Goal: Task Accomplishment & Management: Manage account settings

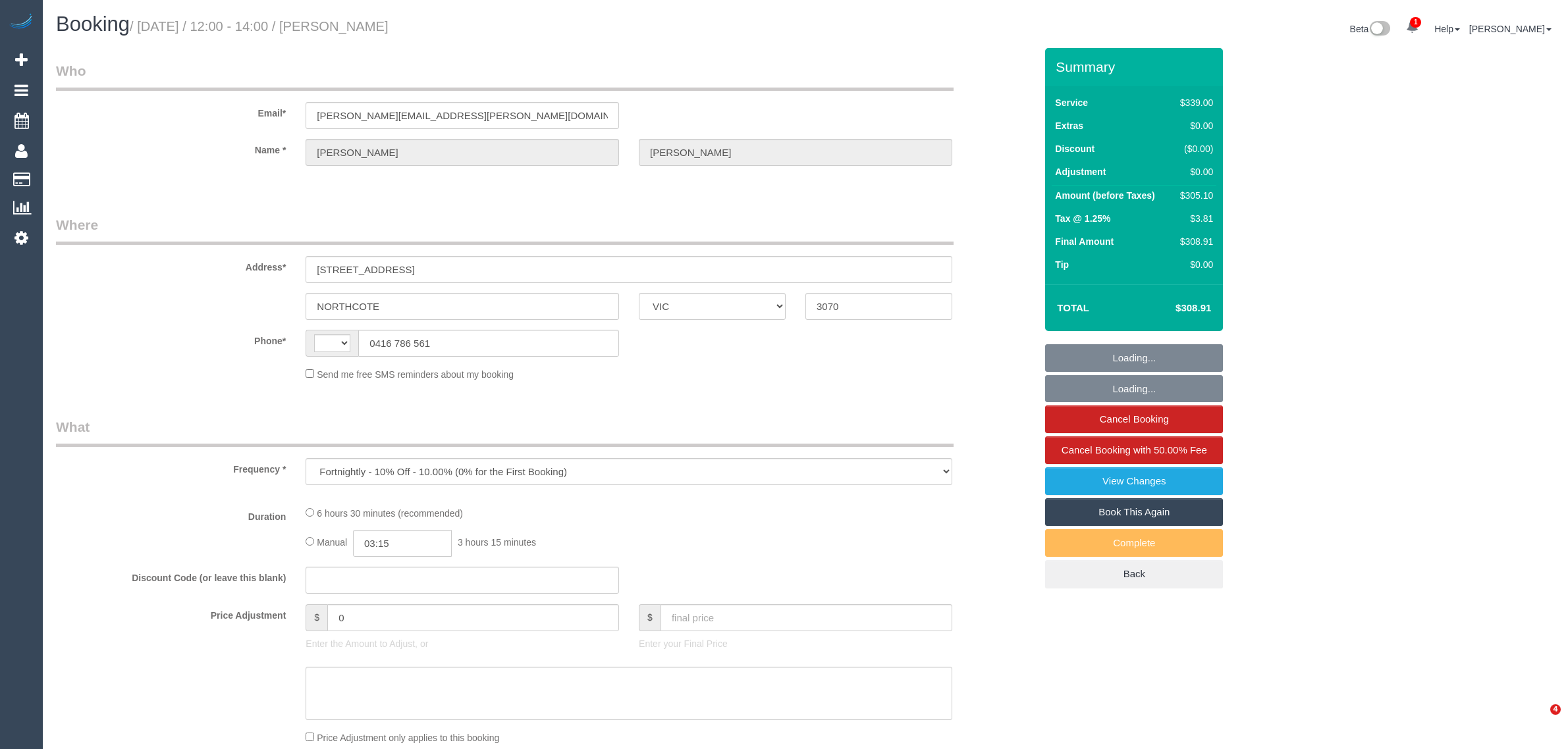
select select "VIC"
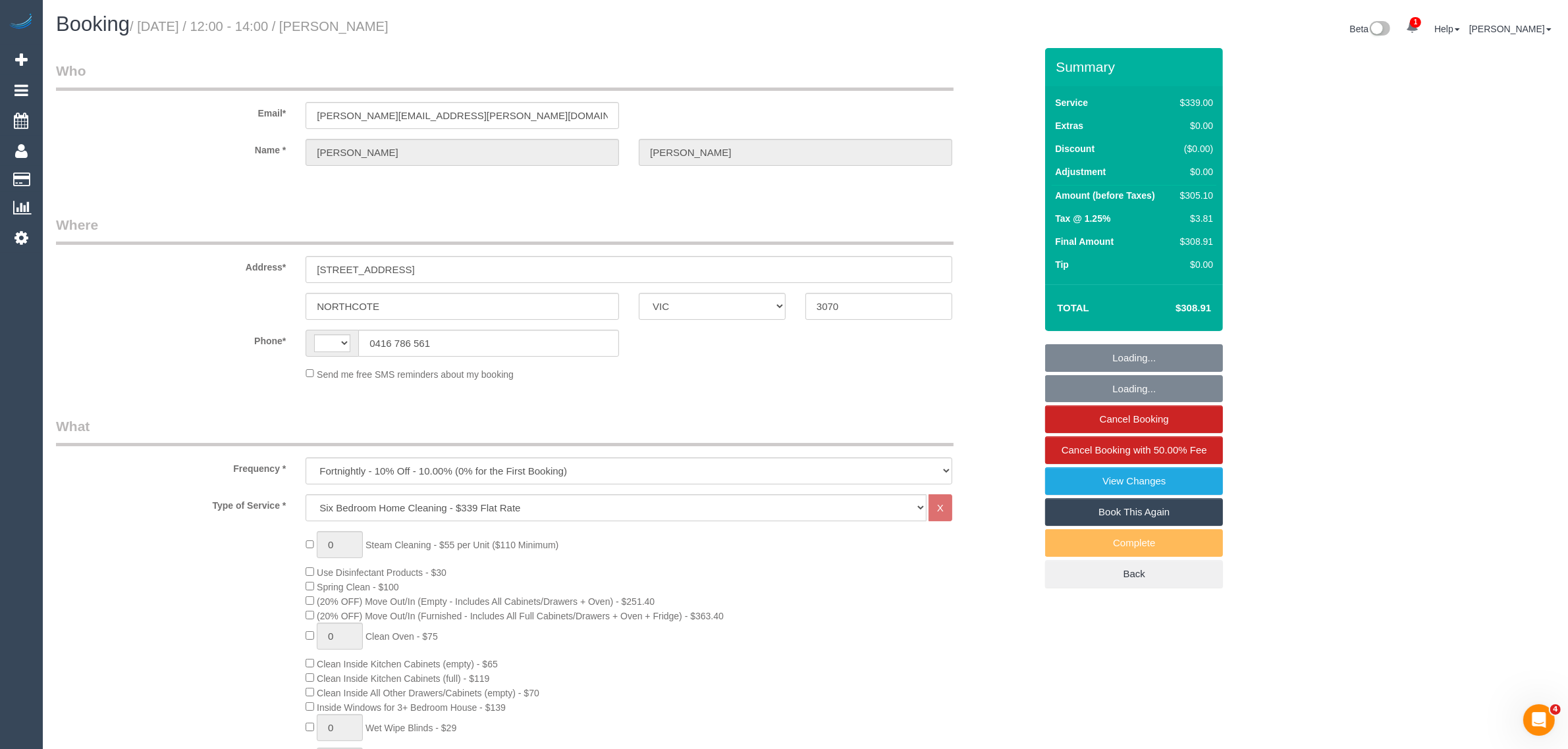
select select "string:AU"
select select "string:stripe-pm_1Ld9Tg2GScqysDRVNuvYrqxY"
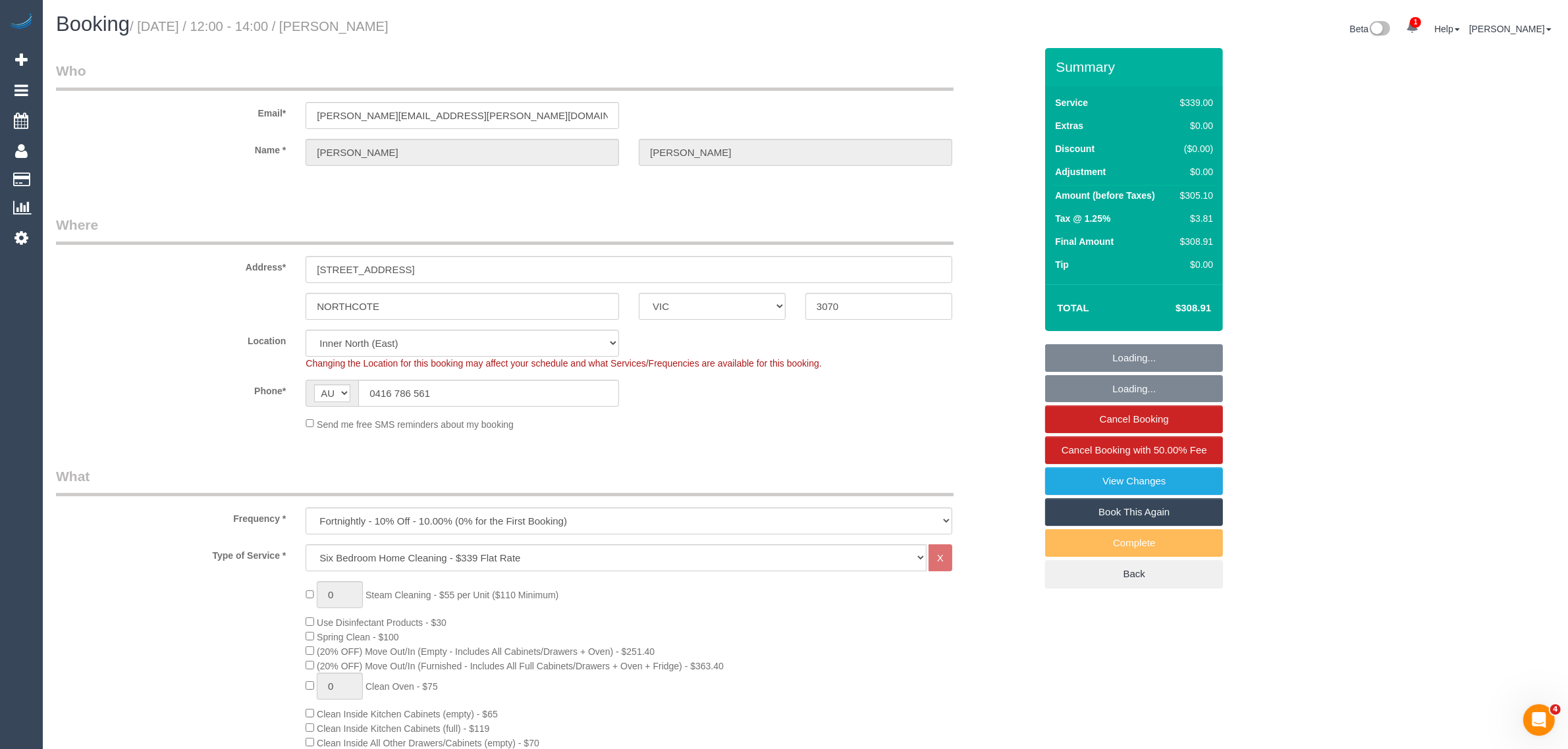
select select "number:32"
select select "object:1684"
click at [461, 384] on input "0416 786 561" at bounding box center [488, 393] width 261 height 27
click at [722, 40] on div "Booking / September 08, 2025 / 12:00 - 14:00 / Chris Horne" at bounding box center [426, 27] width 760 height 28
click at [623, 30] on h1 "Booking / September 08, 2025 / 12:00 - 14:00 / Chris Horne" at bounding box center [425, 24] width 739 height 22
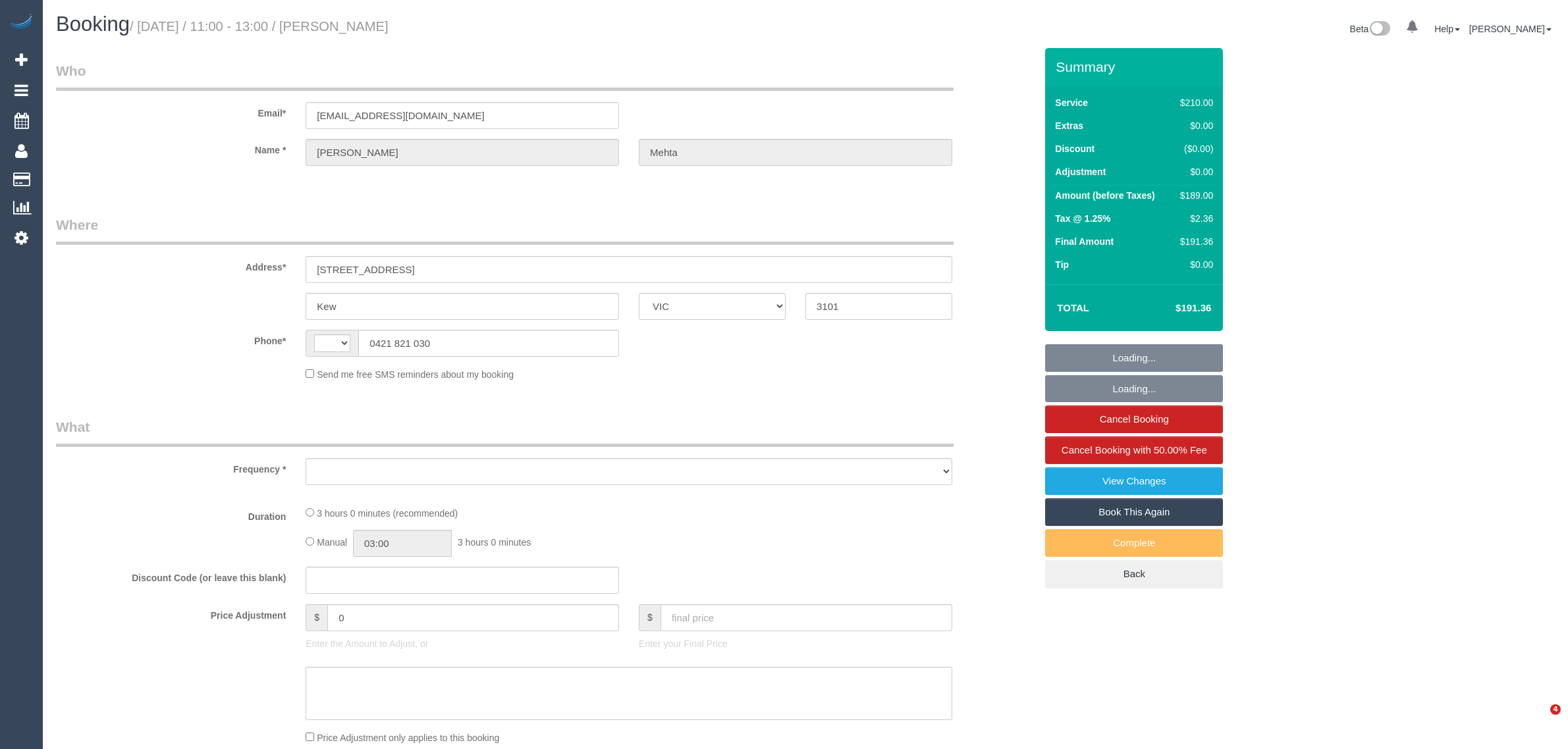
select select "VIC"
select select "string:AU"
select select "object:541"
select select "180"
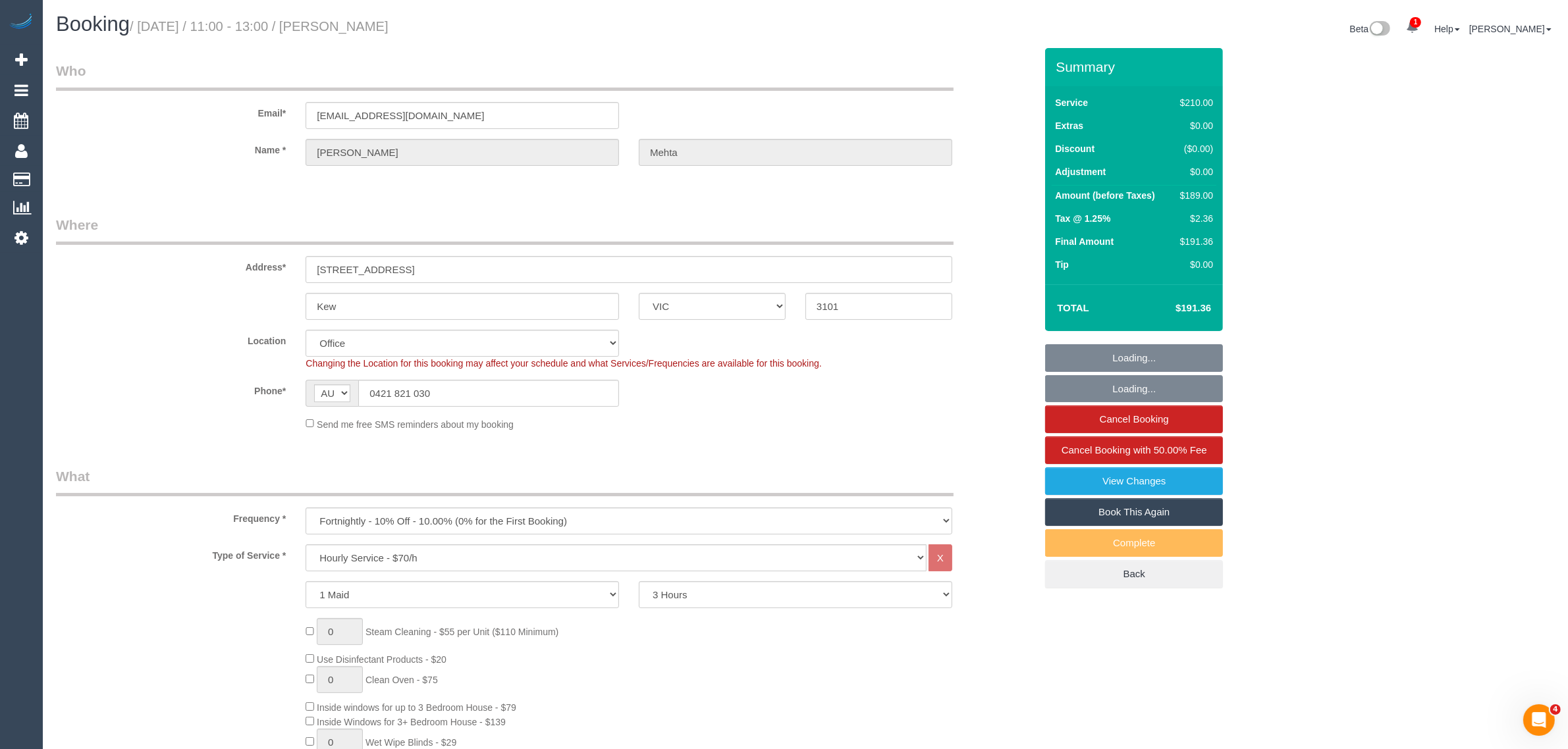
select select "number:28"
select select "number:14"
select select "number:21"
select select "number:22"
select select "number:35"
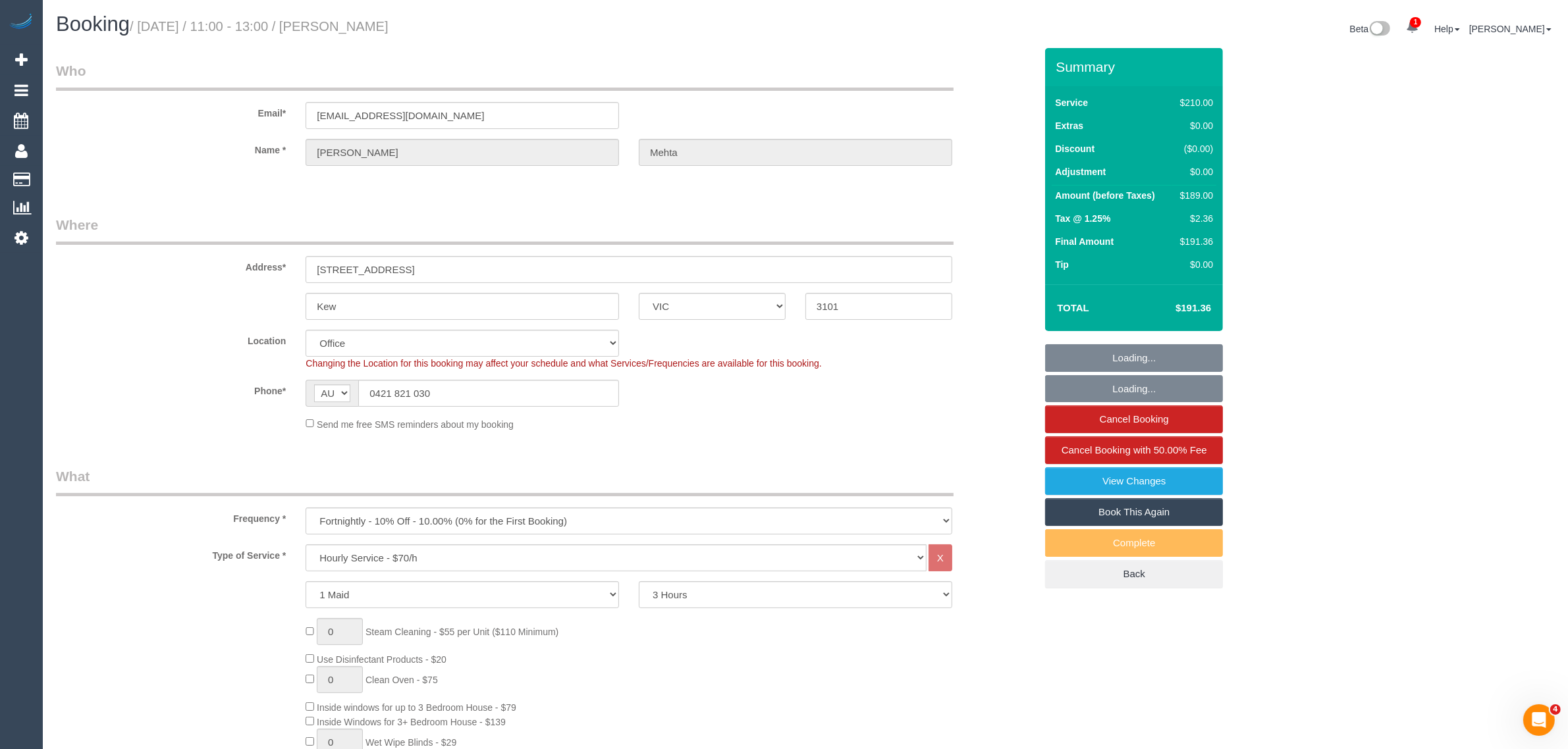
select select "number:11"
click at [539, 390] on input "0421 821 030" at bounding box center [488, 393] width 261 height 27
select select "object:2137"
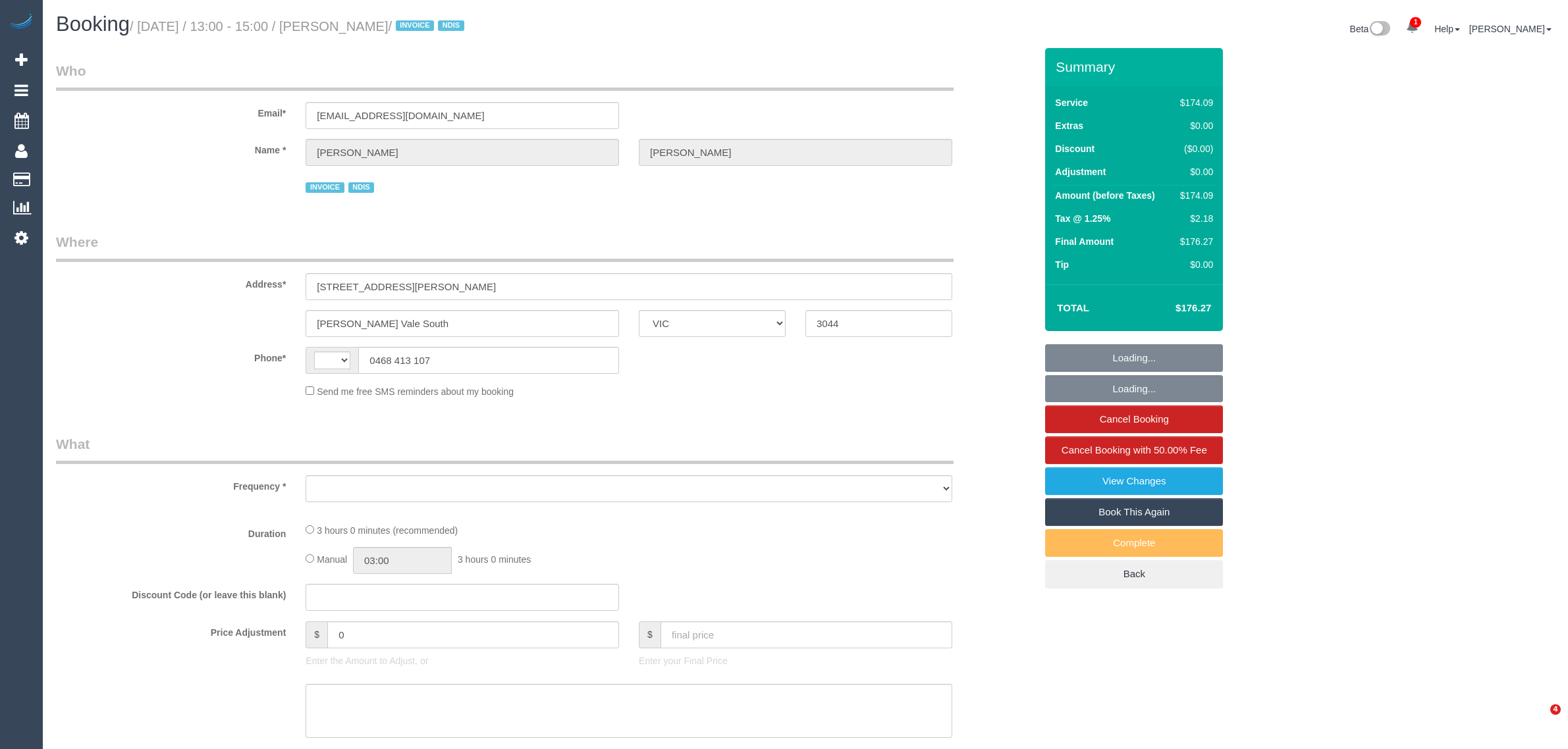
select select "VIC"
select select "string:AU"
select select "object:538"
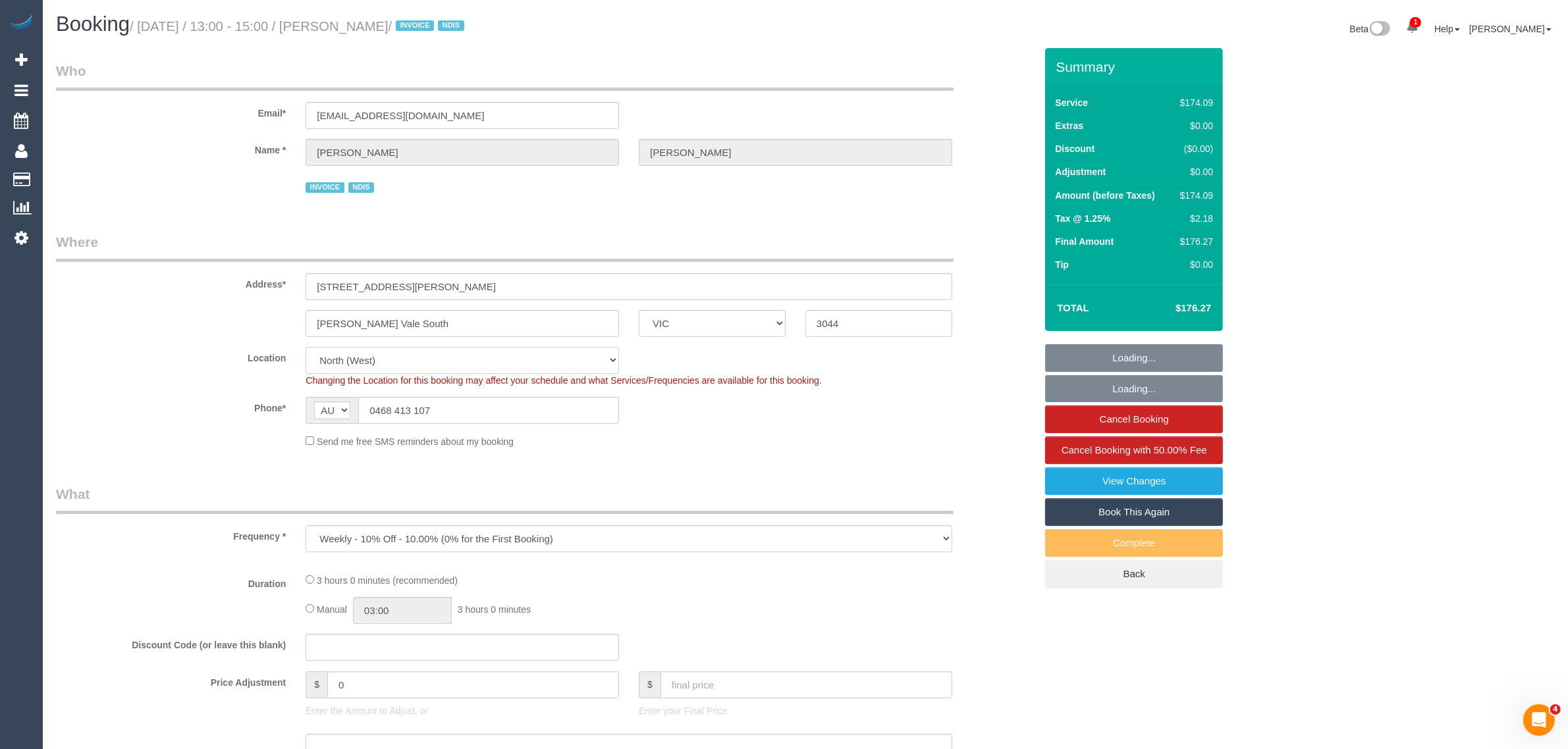
click at [601, 366] on select "Office [GEOGRAPHIC_DATA] (North) East (South) [GEOGRAPHIC_DATA] (East) [GEOGRAP…" at bounding box center [461, 360] width 313 height 27
select select "180"
select select "number:29"
select select "number:14"
select select "number:19"
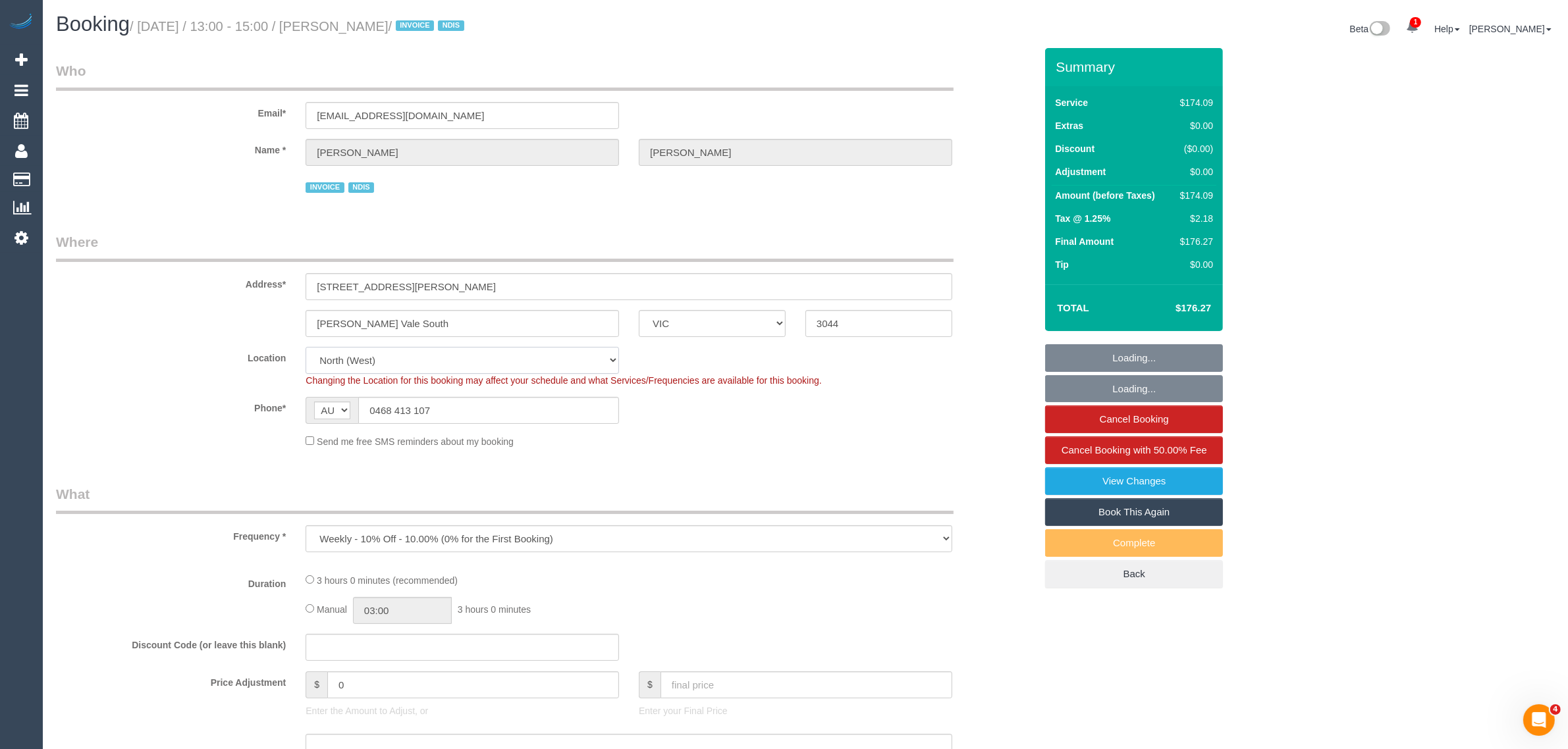
select select "number:23"
select select "number:34"
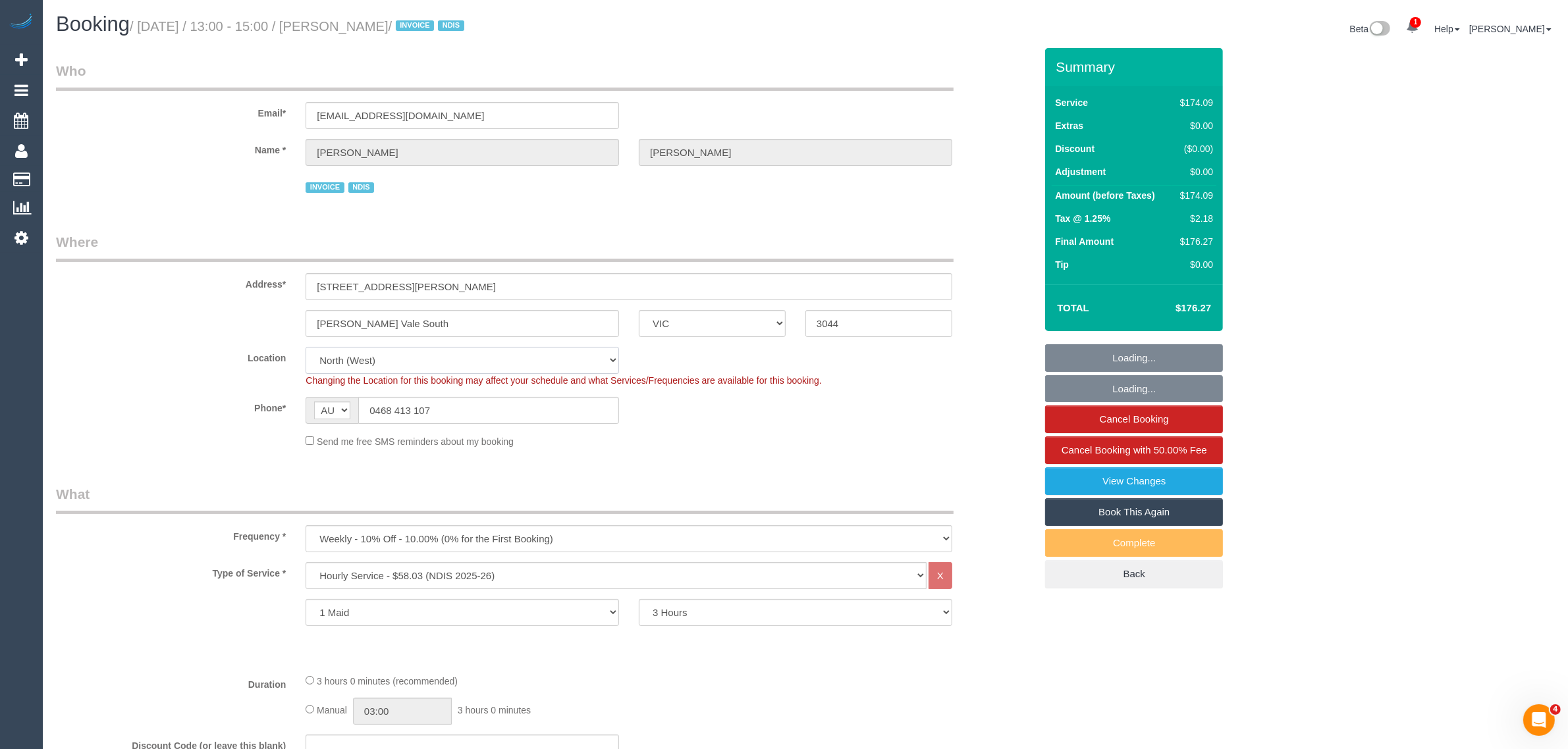
click at [601, 366] on select "Office City East (North) East (South) Inner East Inner North (East) Inner North…" at bounding box center [461, 360] width 313 height 27
click at [766, 430] on sui-booking-location "Location Office City East (North) East (South) Inner East Inner North (East) In…" at bounding box center [546, 397] width 980 height 102
select select "object:1508"
click at [580, 417] on input "0468 413 107" at bounding box center [488, 411] width 261 height 27
click at [500, 399] on input "0468 413 107" at bounding box center [488, 411] width 261 height 27
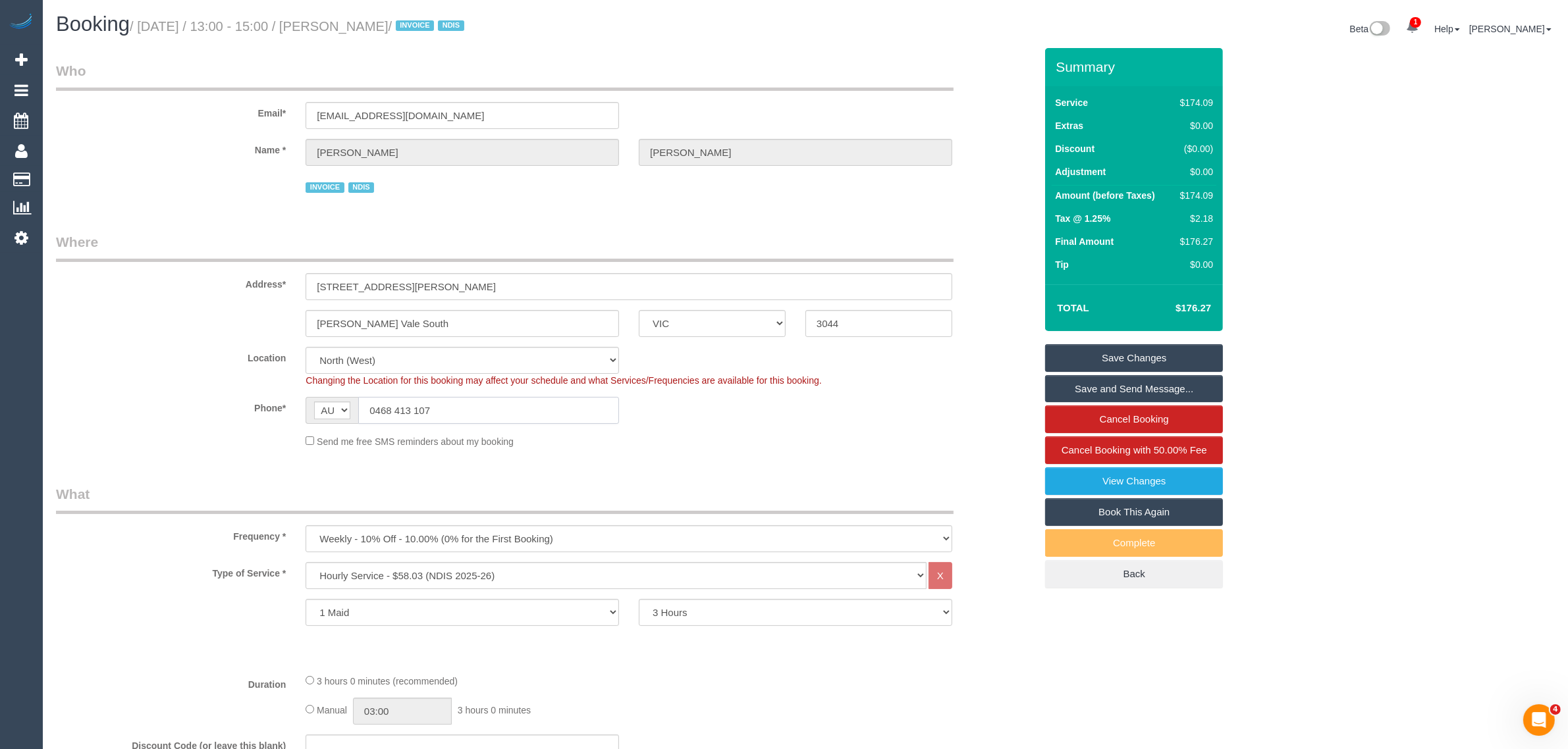
click at [500, 400] on input "0468 413 107" at bounding box center [488, 411] width 261 height 27
click at [500, 403] on input "0468 413 107" at bounding box center [488, 411] width 261 height 27
click at [782, 450] on fieldset "Where Address* 9 Wills Street Pascoe Vale South ACT NSW NT QLD SA TAS VIC WA 30…" at bounding box center [546, 345] width 980 height 226
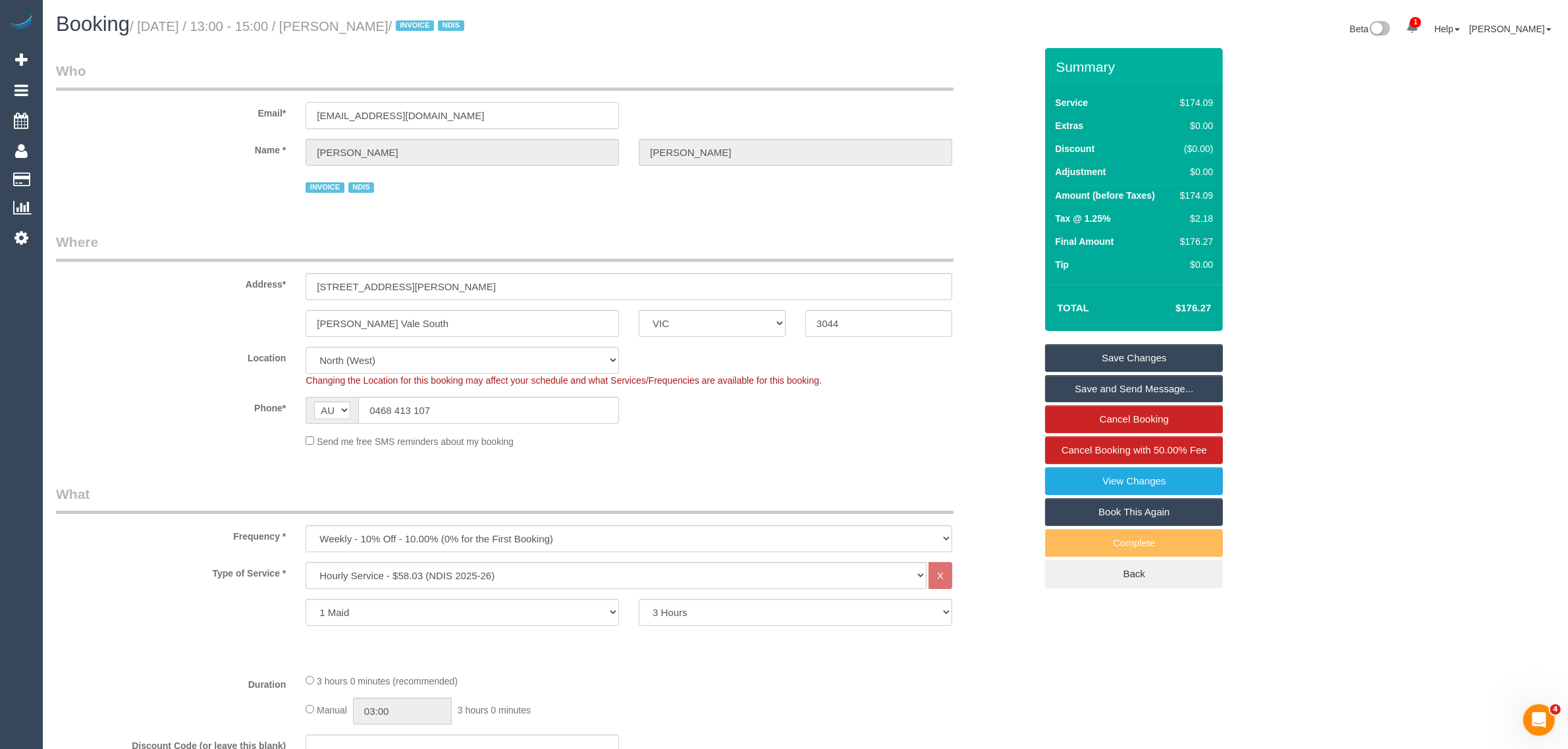
click at [524, 115] on input "kandleko@yahoo.com.au" at bounding box center [461, 115] width 313 height 27
click at [525, 115] on input "kandleko@yahoo.com.au" at bounding box center [461, 115] width 313 height 27
click at [527, 117] on input "kandleko@yahoo.com.au" at bounding box center [461, 115] width 313 height 27
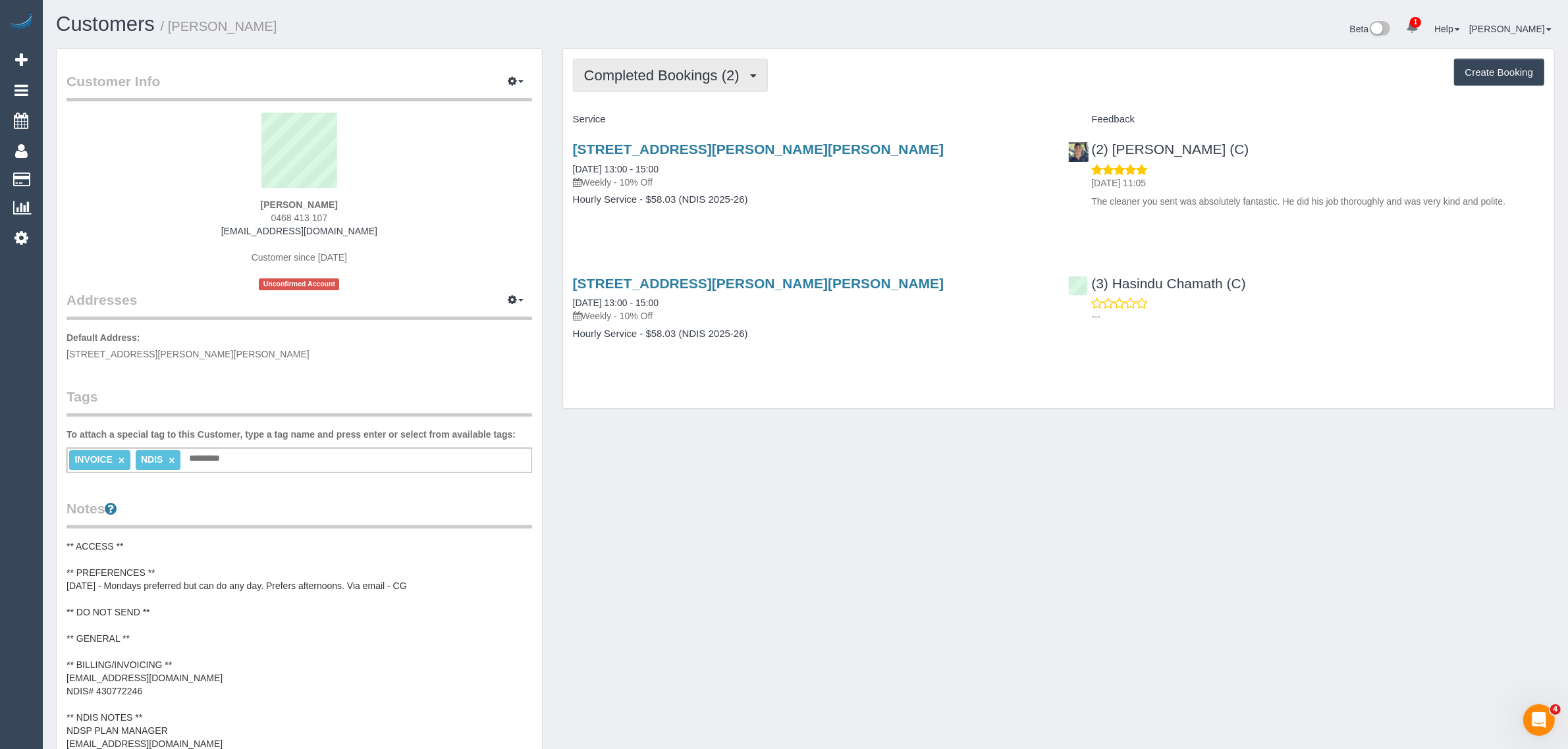
click at [718, 67] on span "Completed Bookings (2)" at bounding box center [665, 75] width 162 height 16
click at [879, 525] on div "Customer Info Edit Contact Info Send Message Email Preferences Special Sales Ta…" at bounding box center [805, 601] width 1519 height 1105
click at [665, 575] on div "Customer Info Edit Contact Info Send Message Email Preferences Special Sales Ta…" at bounding box center [805, 601] width 1519 height 1105
click at [943, 420] on div "Completed Bookings (2) Completed Bookings (2) Upcoming Bookings (11) Cancelled …" at bounding box center [1058, 235] width 1012 height 375
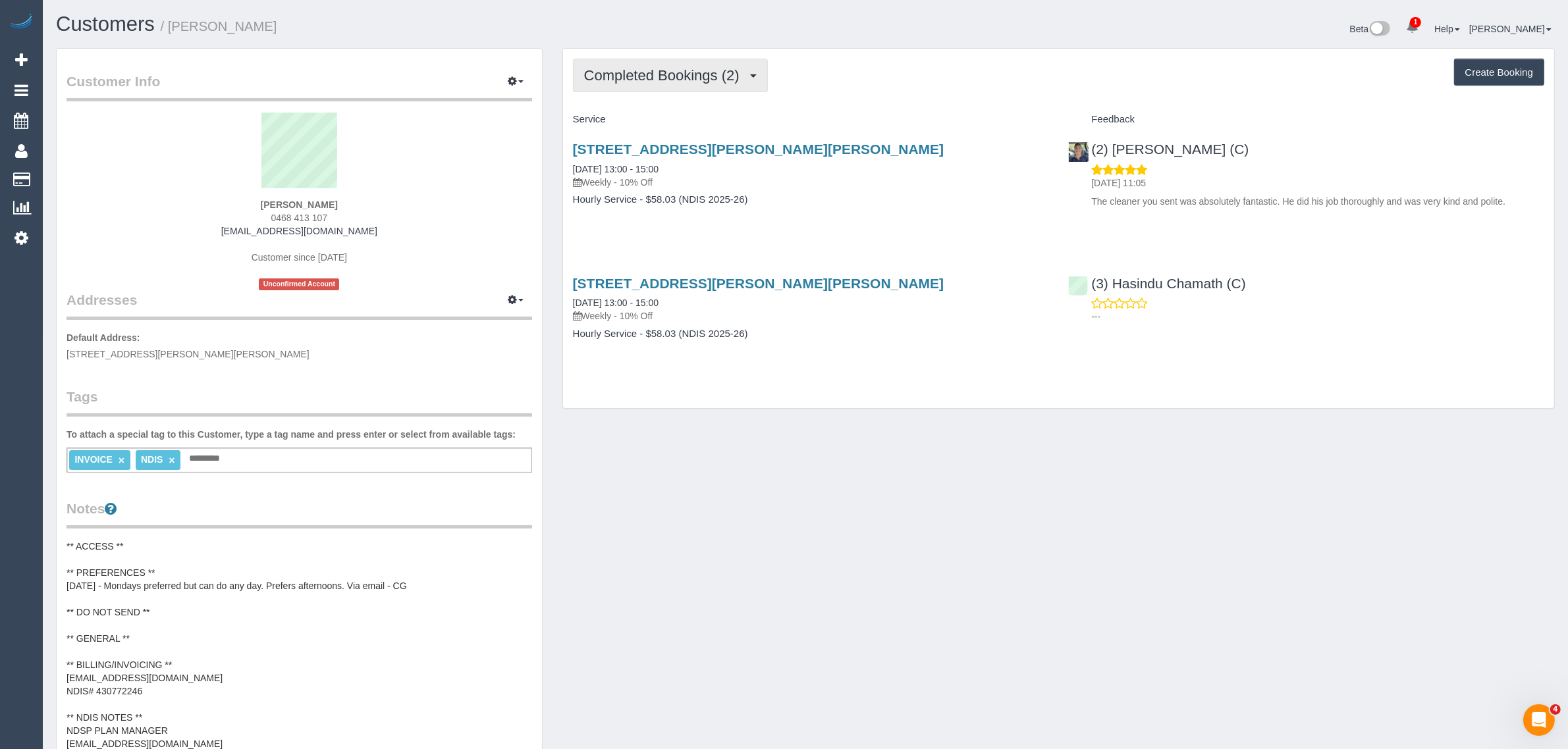
click at [687, 79] on span "Completed Bookings (2)" at bounding box center [665, 75] width 162 height 16
click at [667, 124] on link "Upcoming Bookings (11)" at bounding box center [643, 123] width 139 height 17
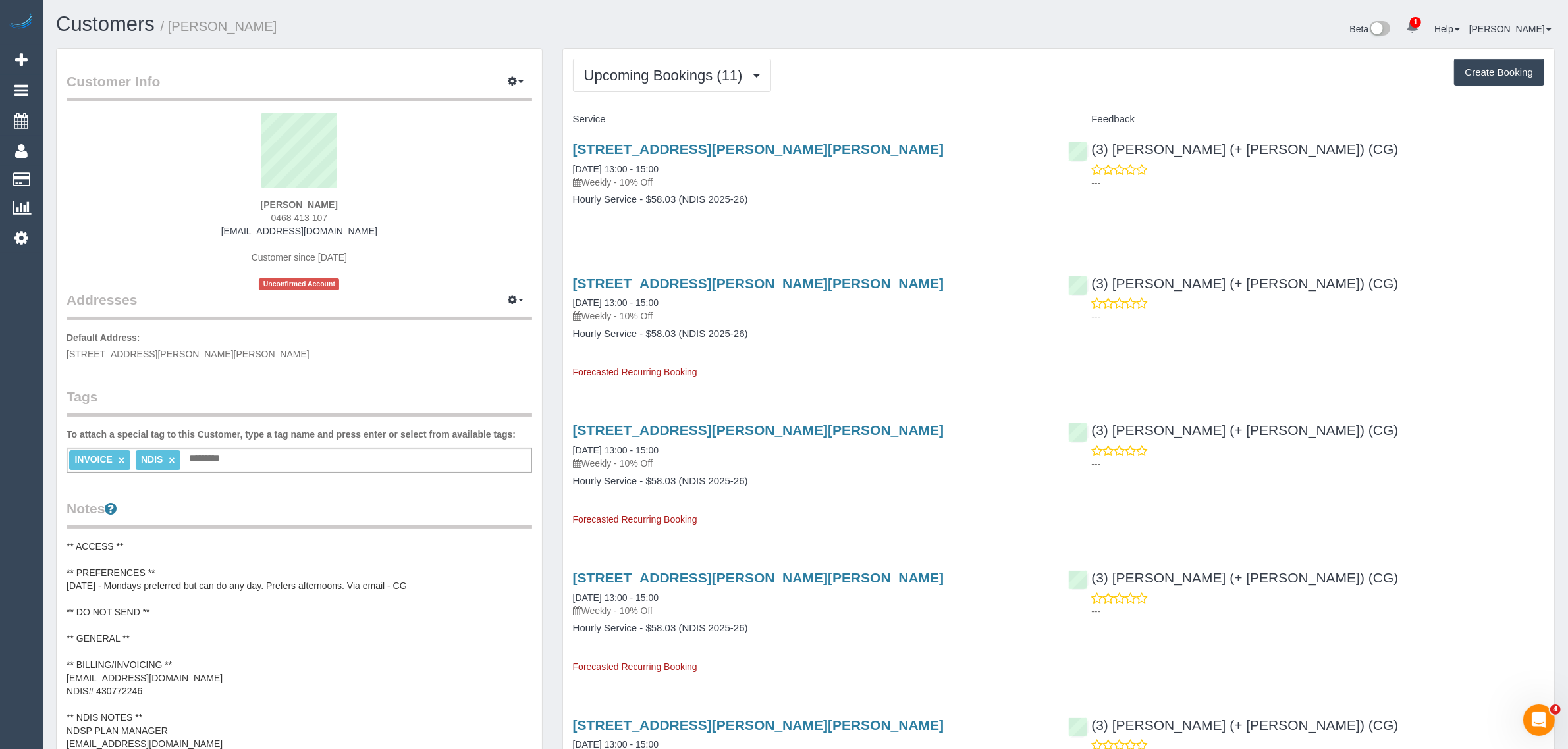
click at [754, 354] on div "9 Wills Street, Pascoe Vale South, VIC 3044 15/09/2025 13:00 - 15:00 Weekly - 1…" at bounding box center [811, 322] width 496 height 114
click at [626, 76] on span "Upcoming Bookings (11)" at bounding box center [667, 75] width 166 height 16
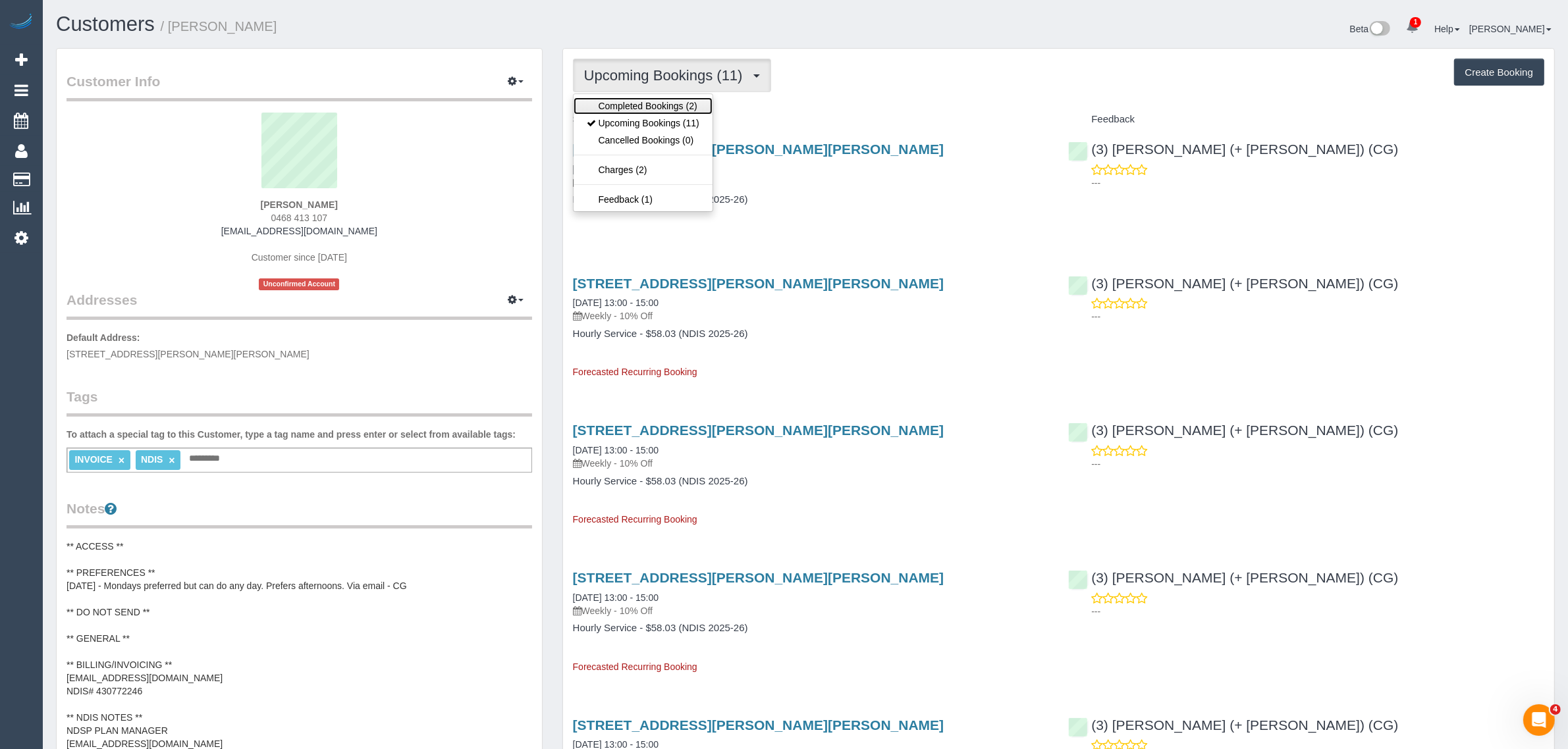
click at [640, 109] on link "Completed Bookings (2)" at bounding box center [643, 107] width 139 height 17
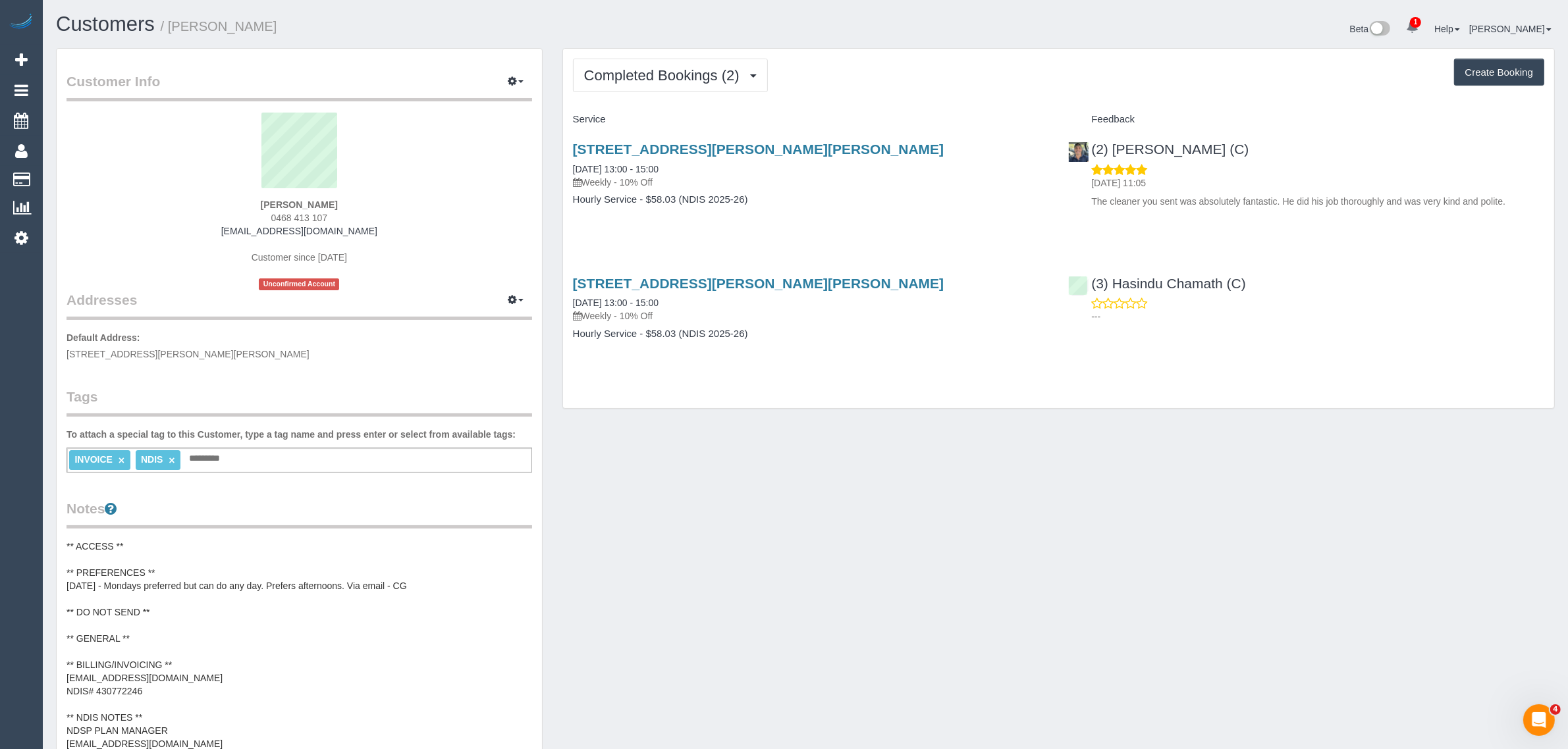
click at [1115, 542] on div "Customer Info Edit Contact Info Send Message Email Preferences Special Sales Ta…" at bounding box center [805, 601] width 1519 height 1105
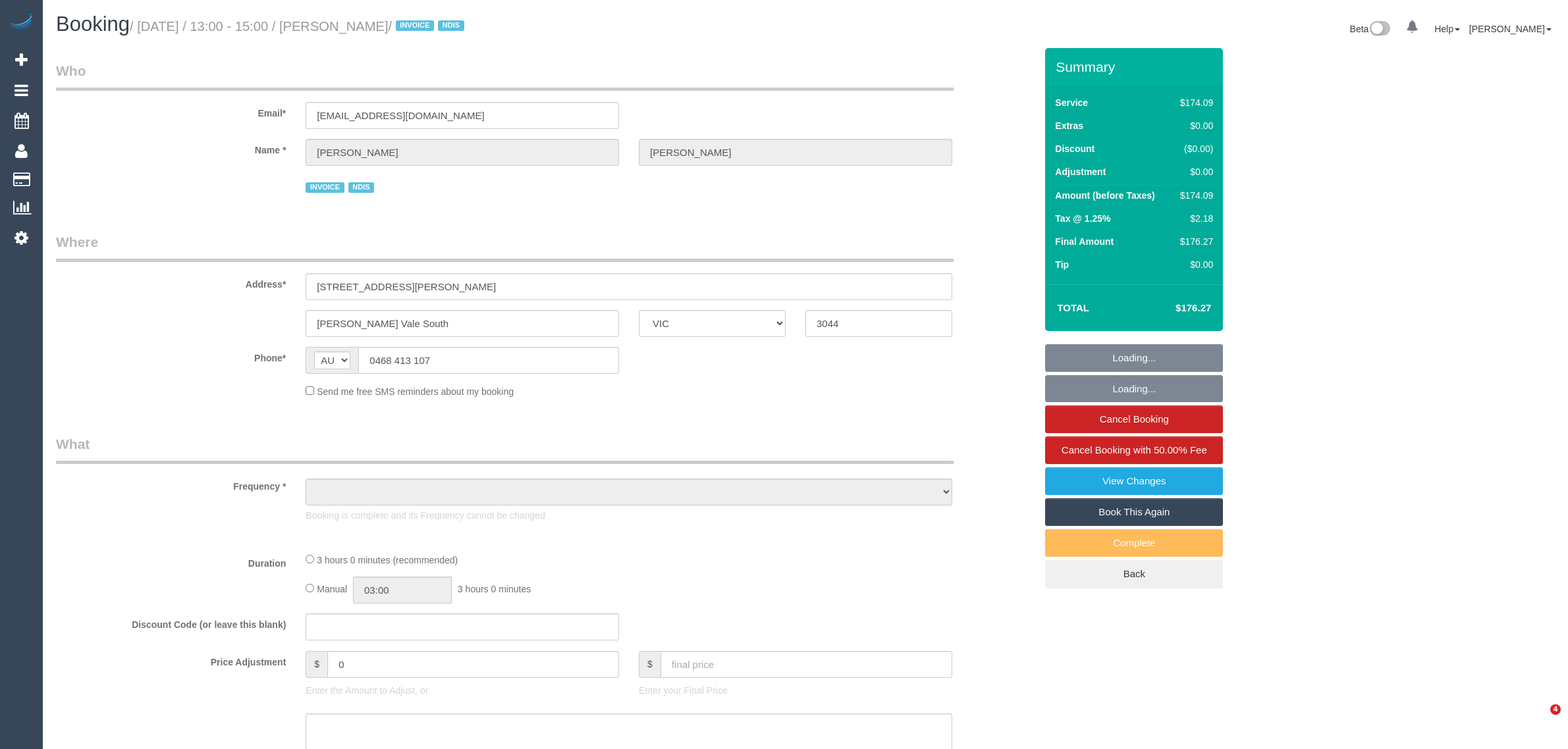
select select "VIC"
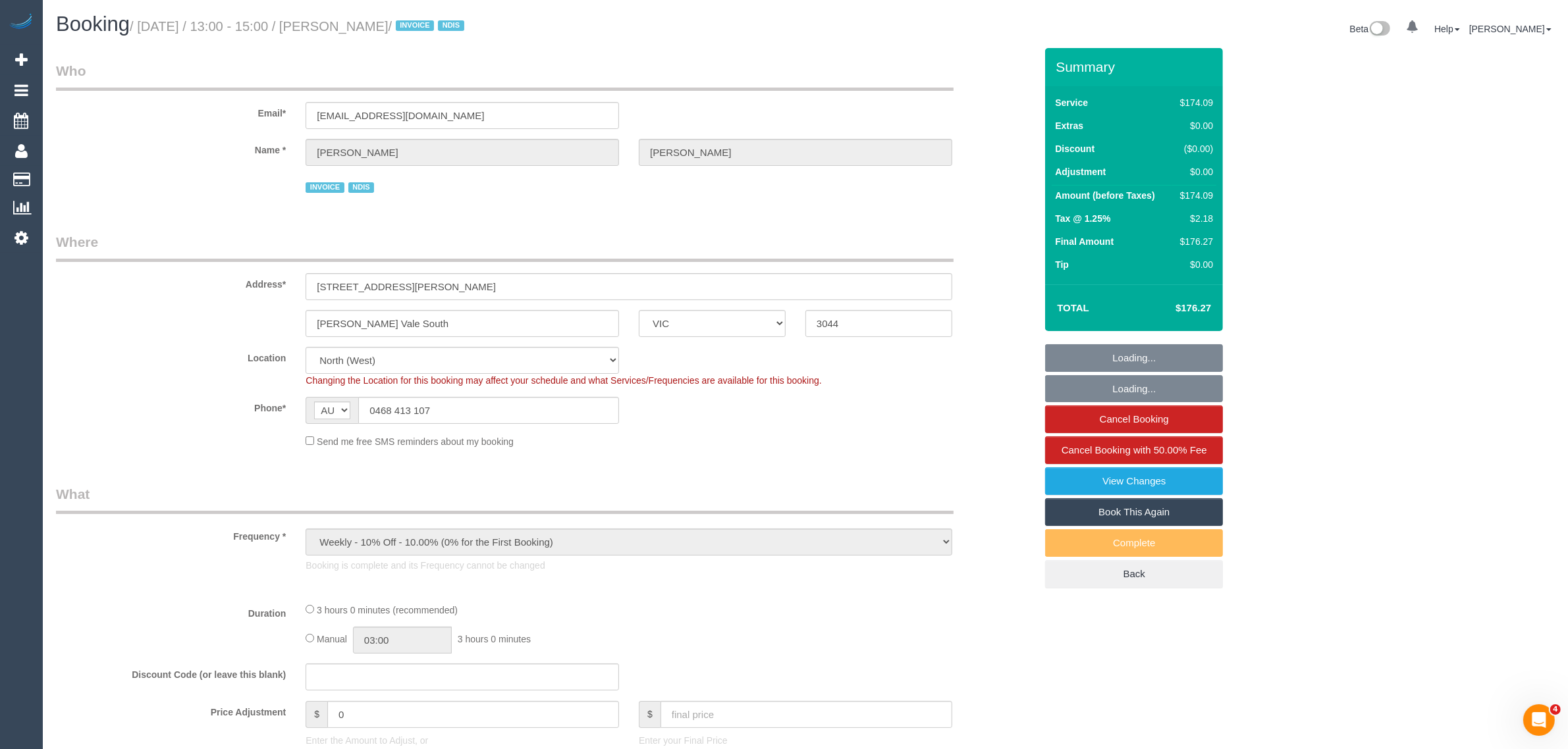
select select "object:589"
select select "180"
select select "number:29"
select select "number:14"
select select "number:19"
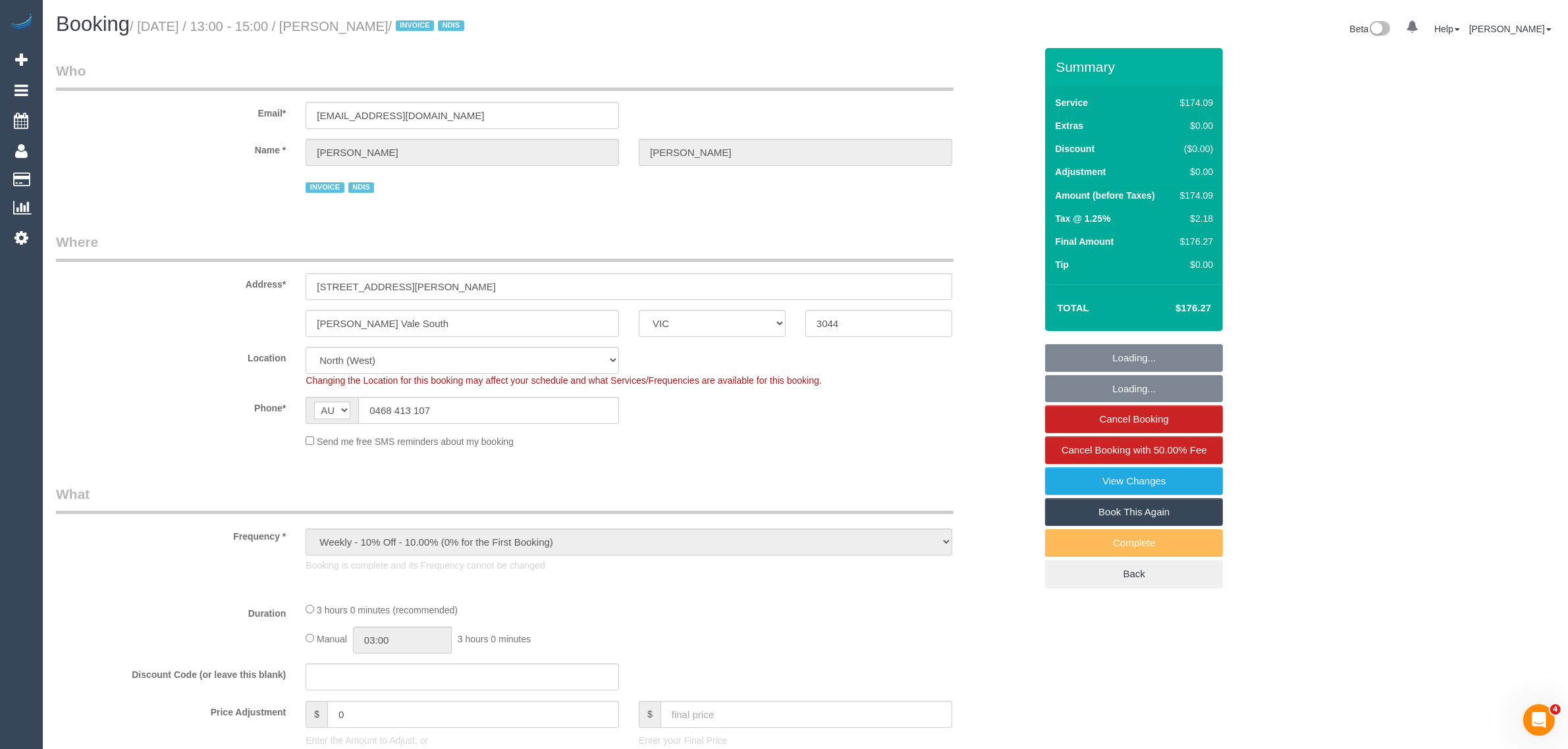
select select "number:23"
select select "number:34"
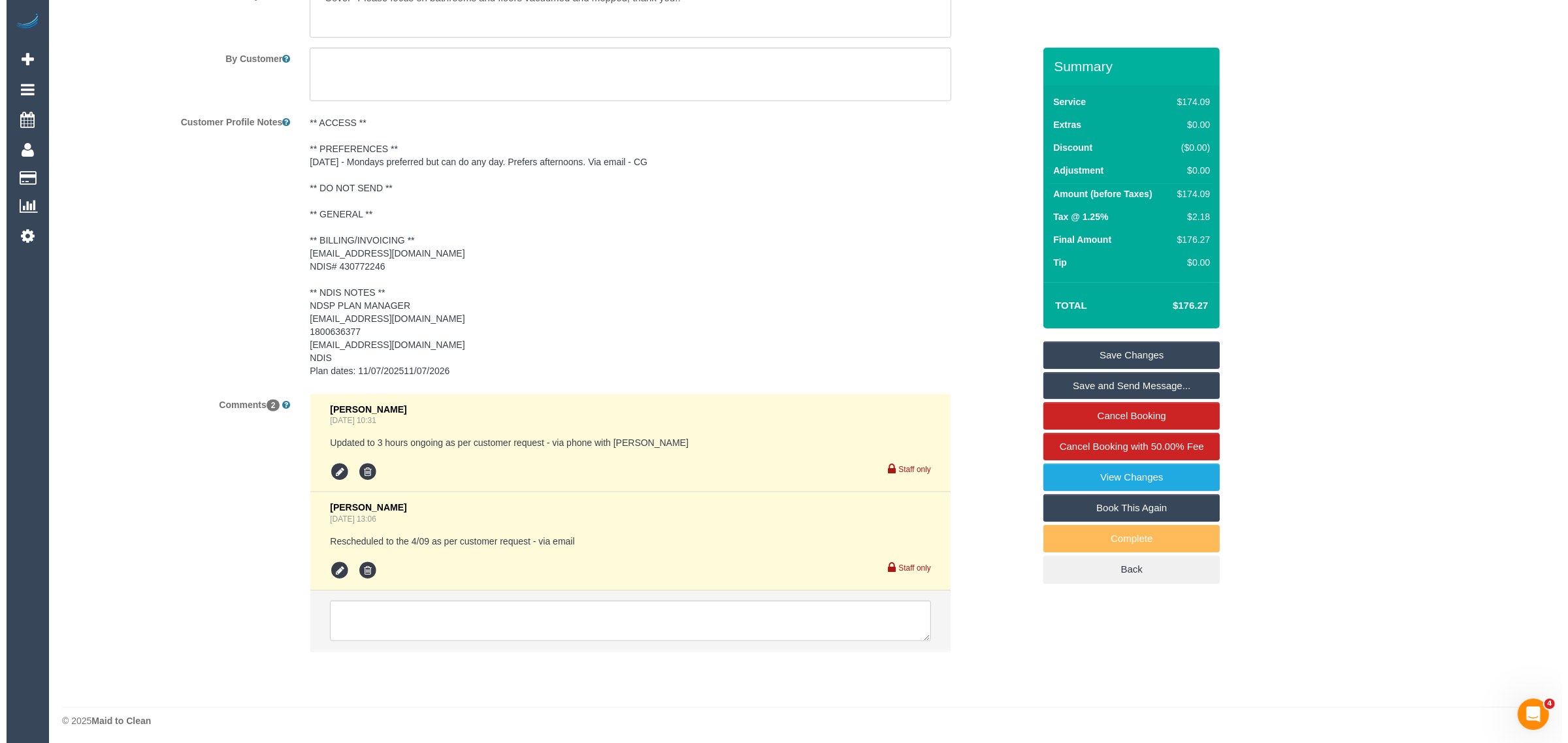
scroll to position [1920, 0]
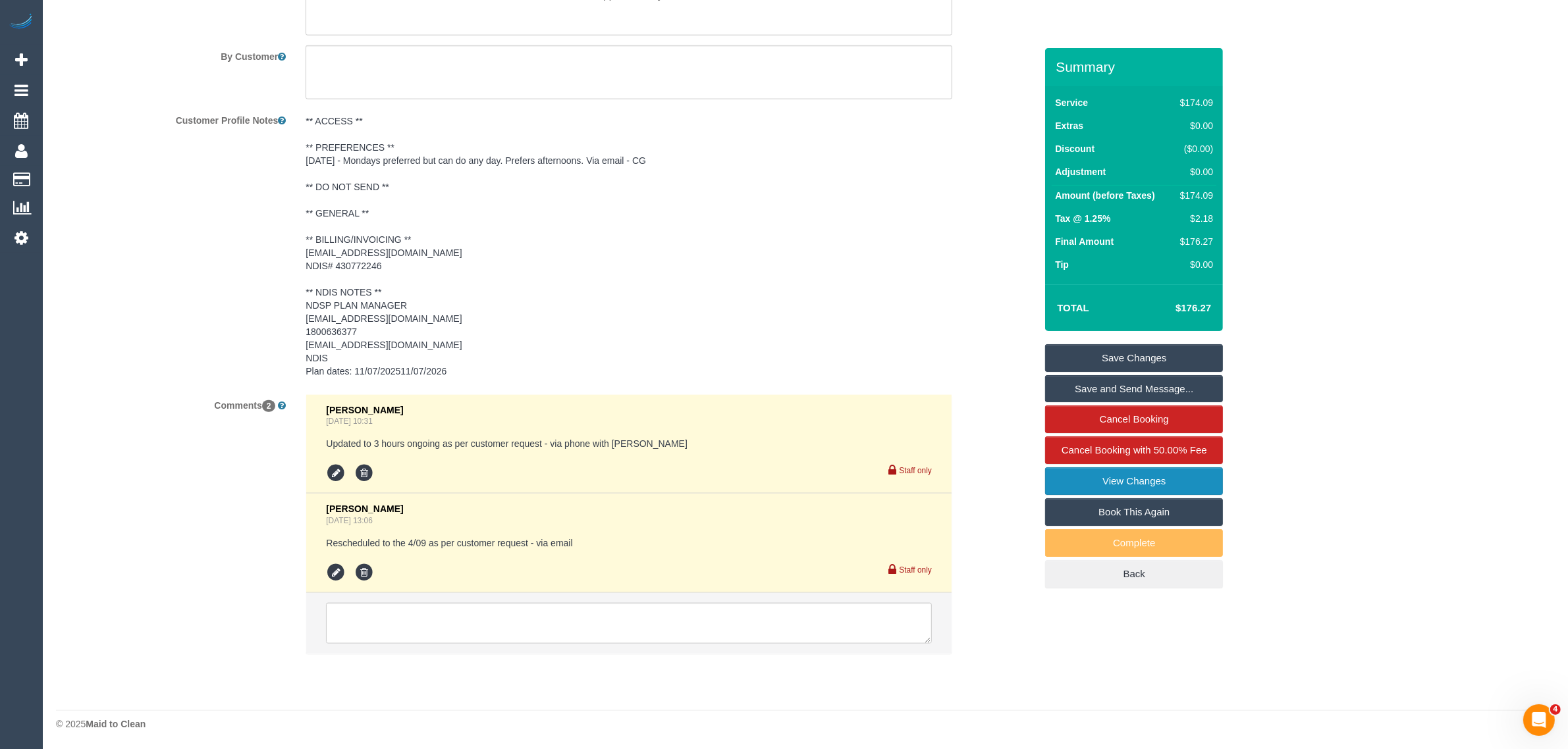
click at [1127, 473] on link "View Changes" at bounding box center [1133, 481] width 177 height 28
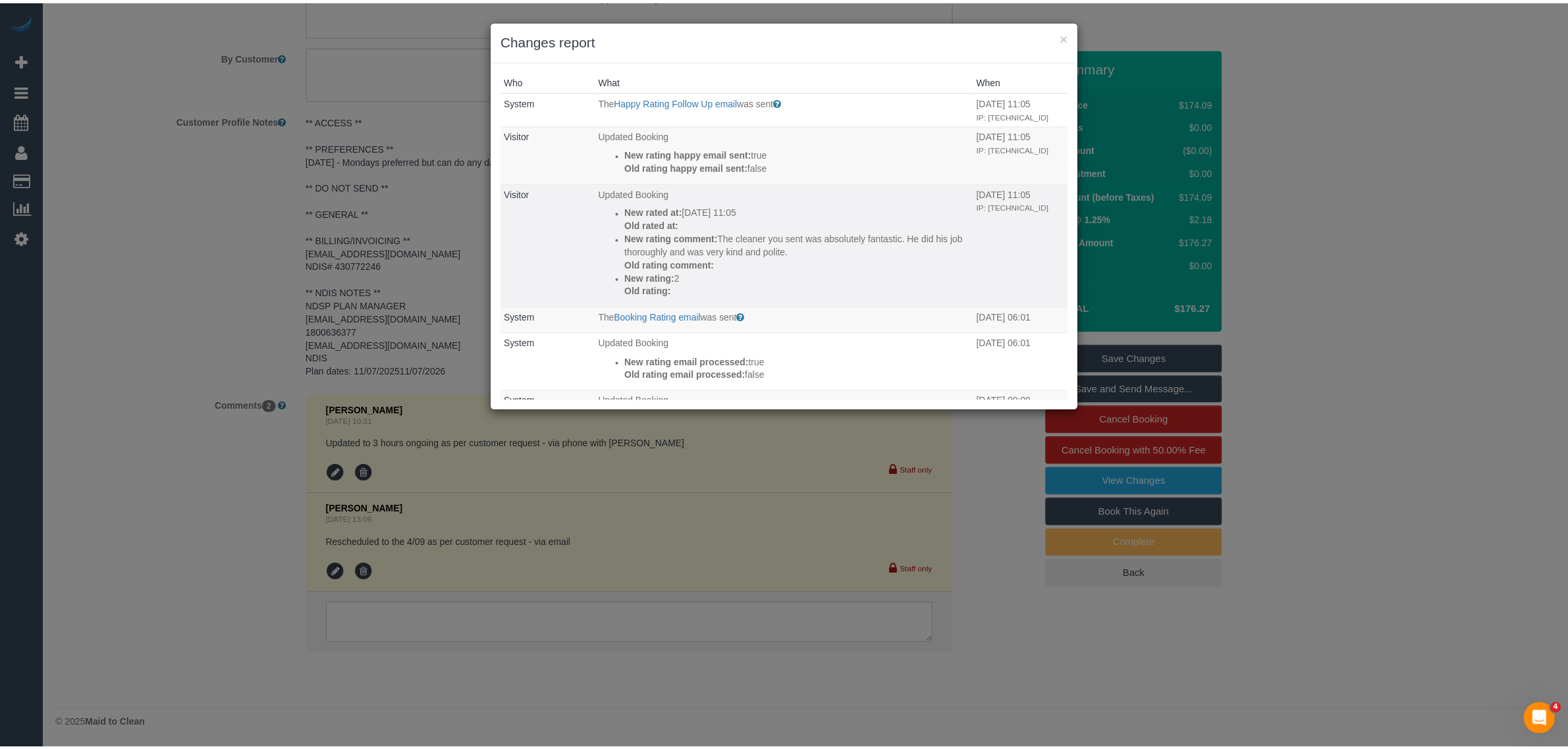
scroll to position [329, 0]
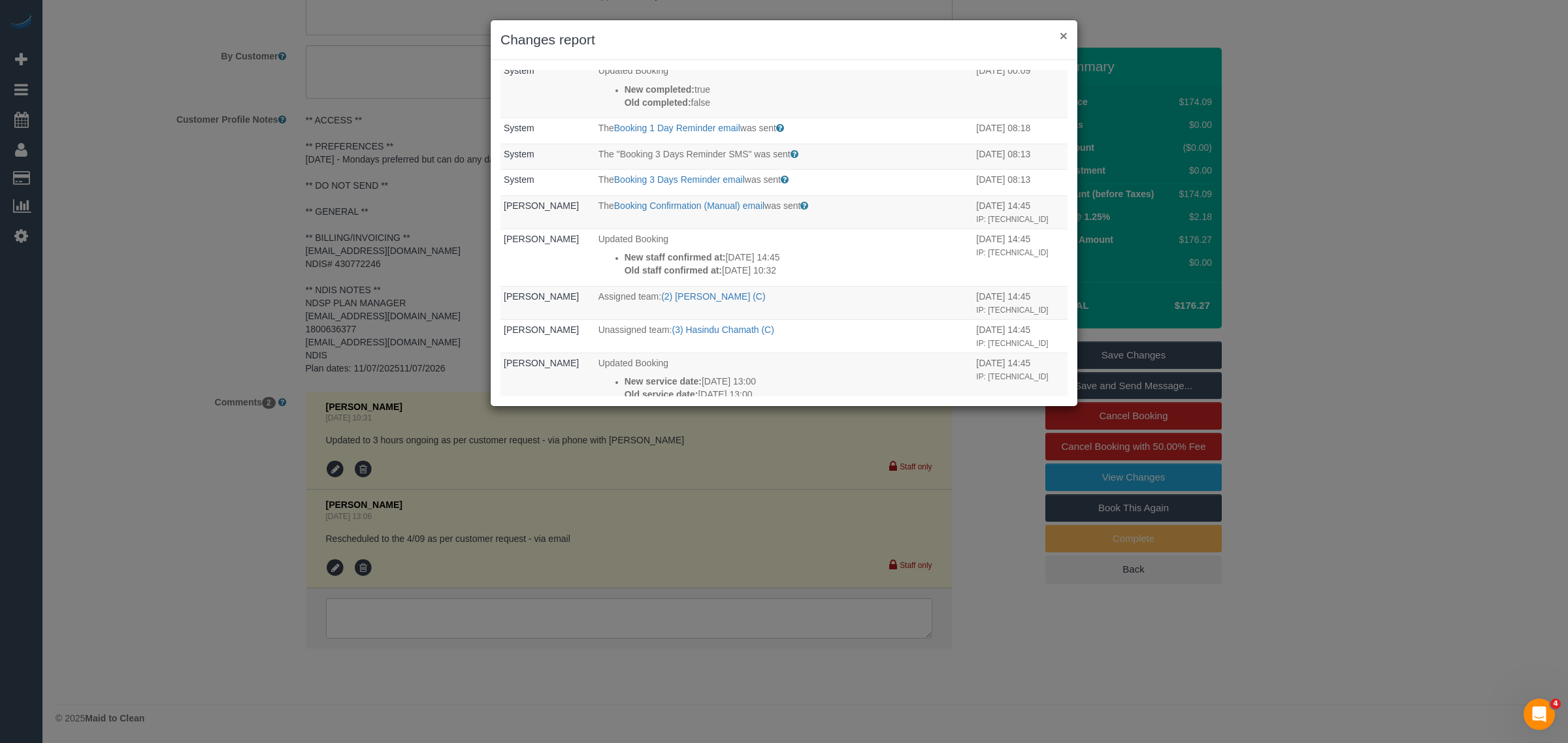
click at [1061, 37] on button "×" at bounding box center [1063, 36] width 8 height 13
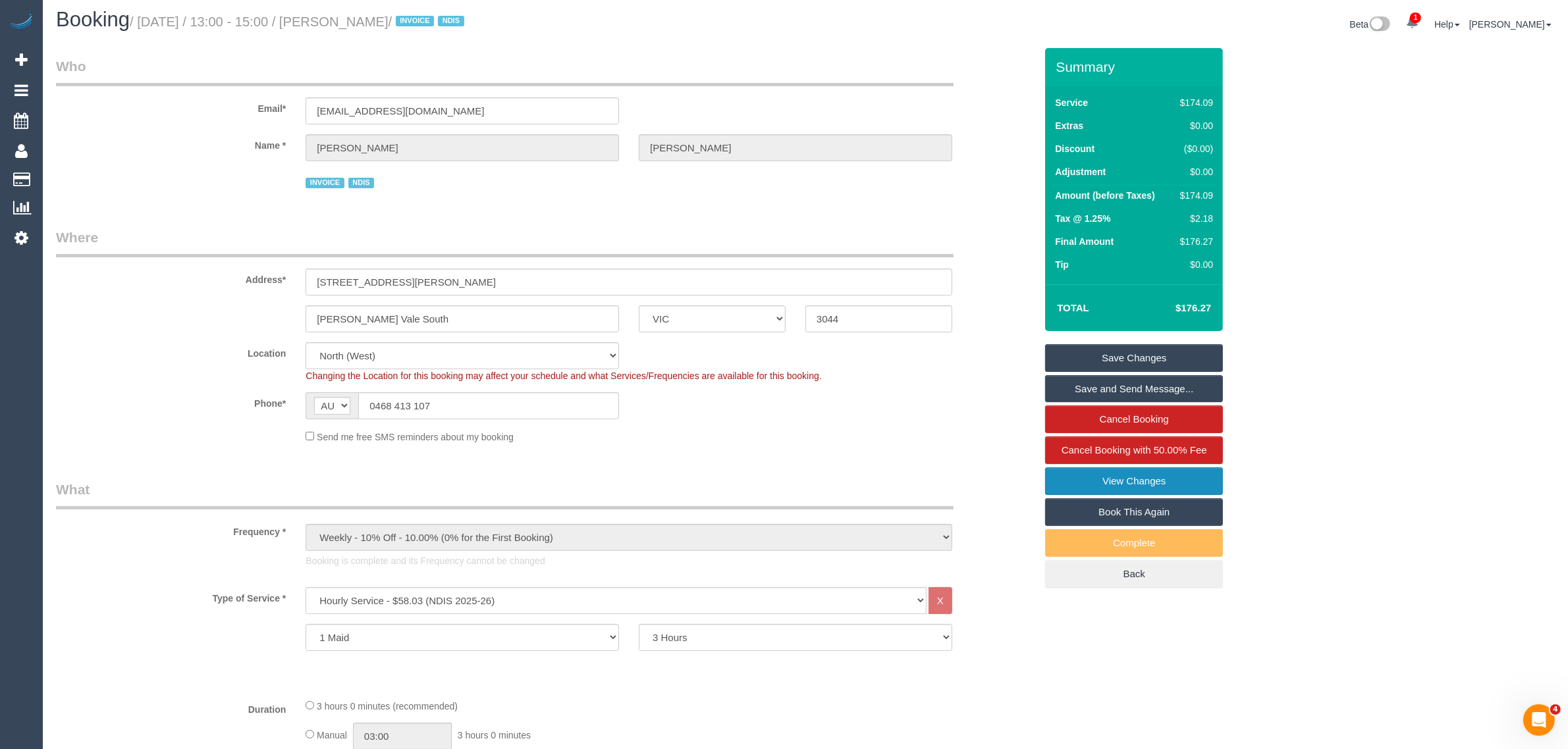
scroll to position [0, 0]
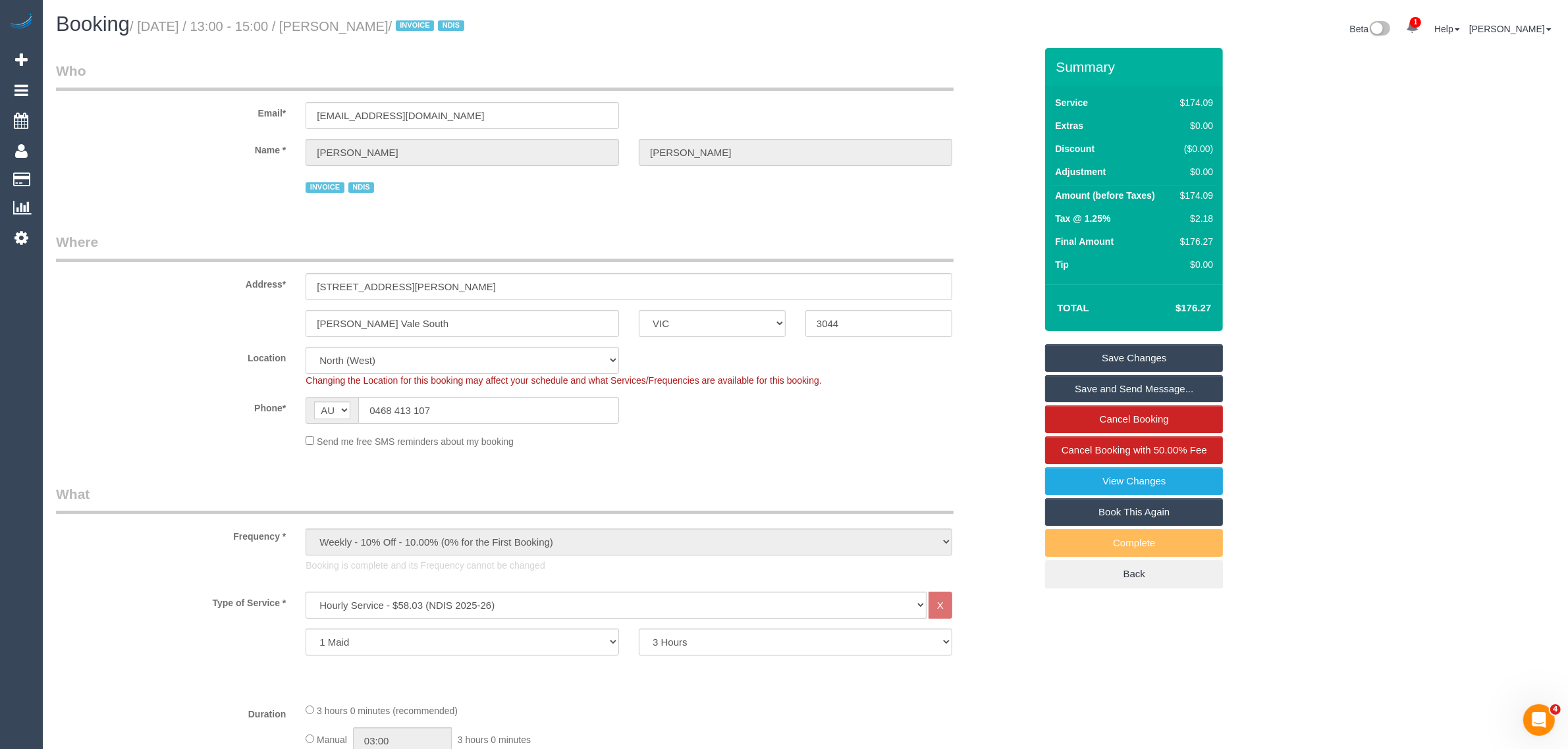
click at [921, 426] on sui-booking-location "Location Office City East (North) East (South) Inner East Inner North (East) In…" at bounding box center [546, 397] width 980 height 102
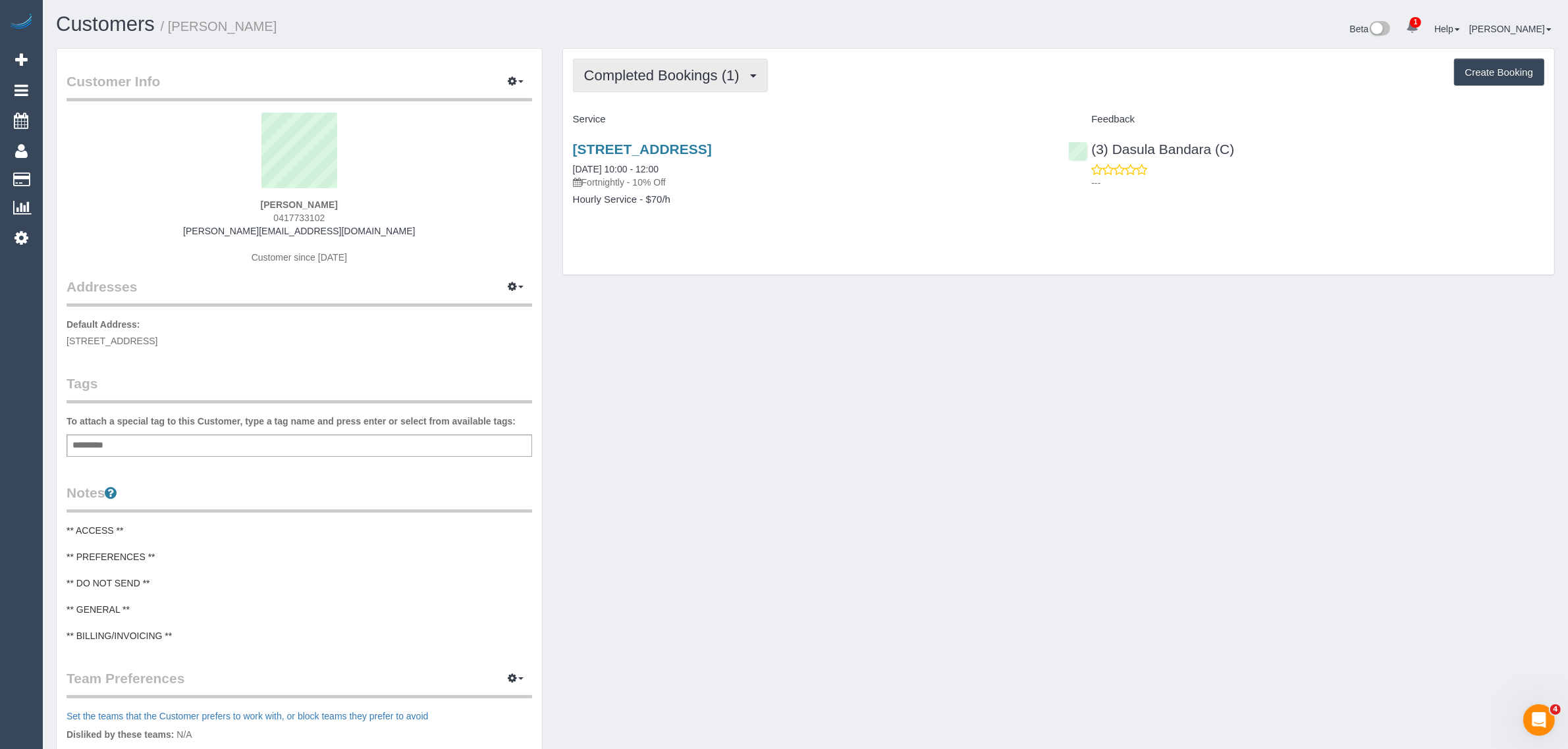
click at [699, 74] on span "Completed Bookings (1)" at bounding box center [665, 75] width 162 height 16
click at [667, 125] on link "Upcoming Bookings (11)" at bounding box center [643, 123] width 139 height 17
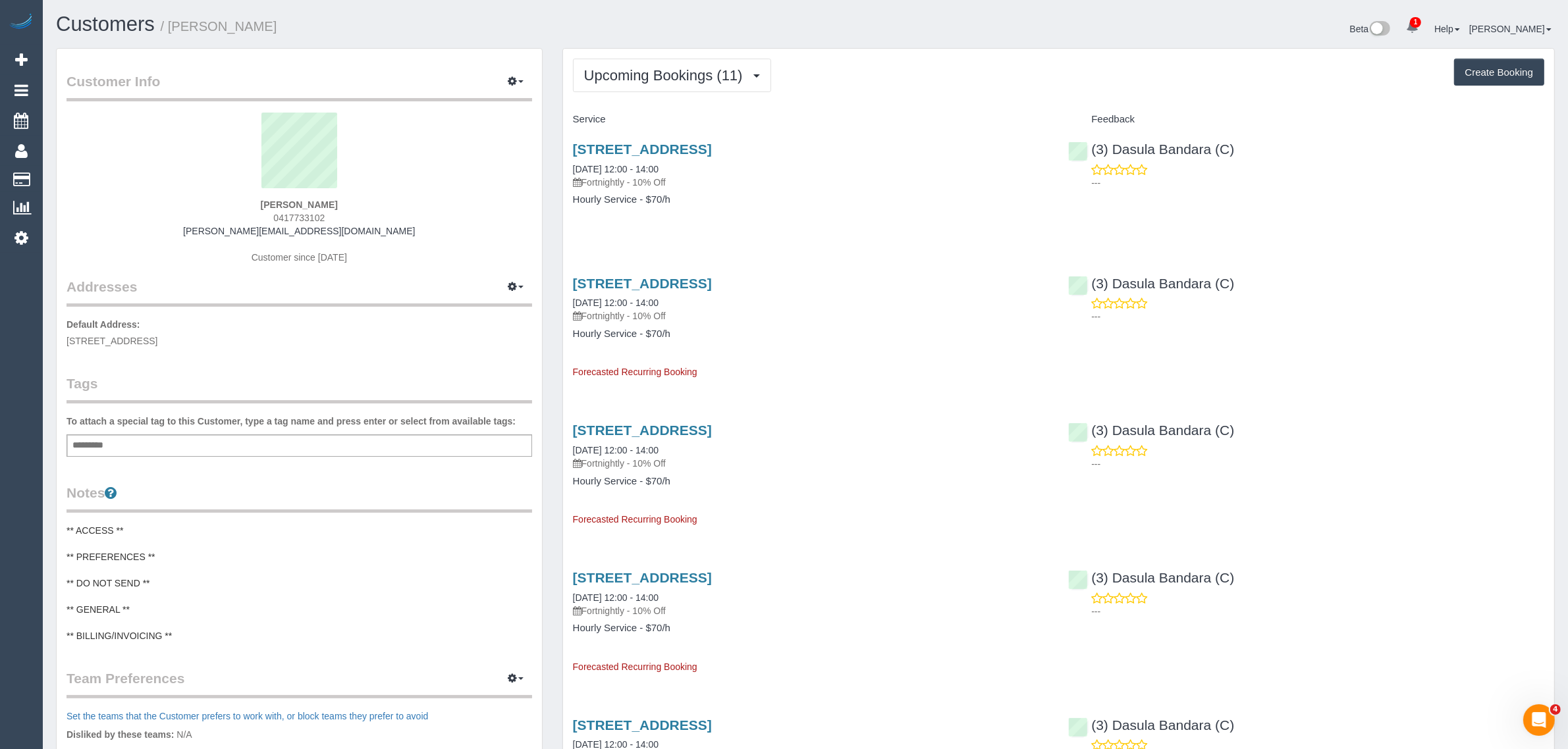
drag, startPoint x: 690, startPoint y: 170, endPoint x: 568, endPoint y: 172, distance: 122.0
click at [568, 172] on div "[STREET_ADDRESS] [DATE] 12:00 - 14:00 Fortnightly - 10% Off Hourly Service - $7…" at bounding box center [811, 181] width 496 height 102
copy link "[DATE] 12:00 - 14:00"
click at [294, 219] on span "0417733102" at bounding box center [298, 218] width 51 height 11
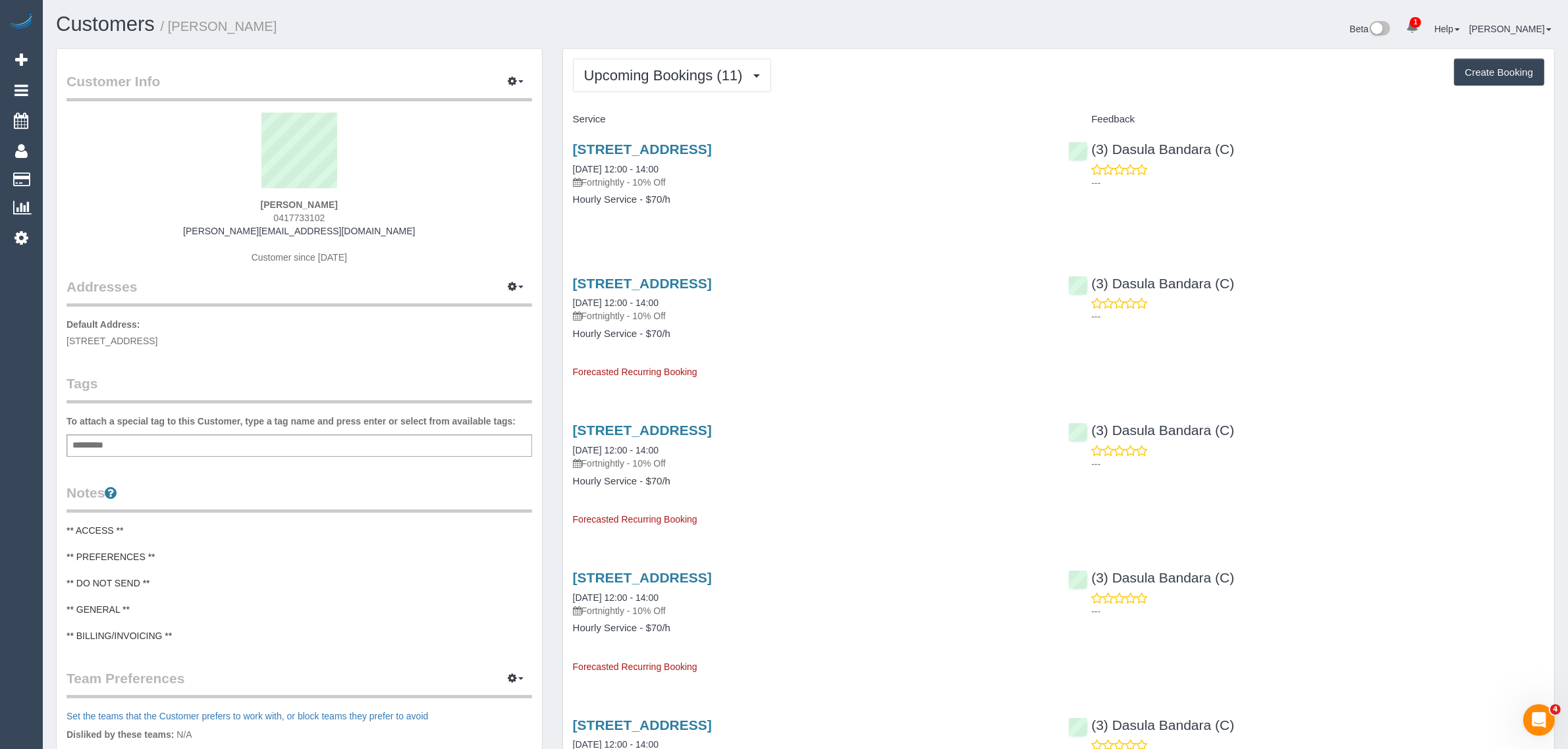
copy span "0417733102"
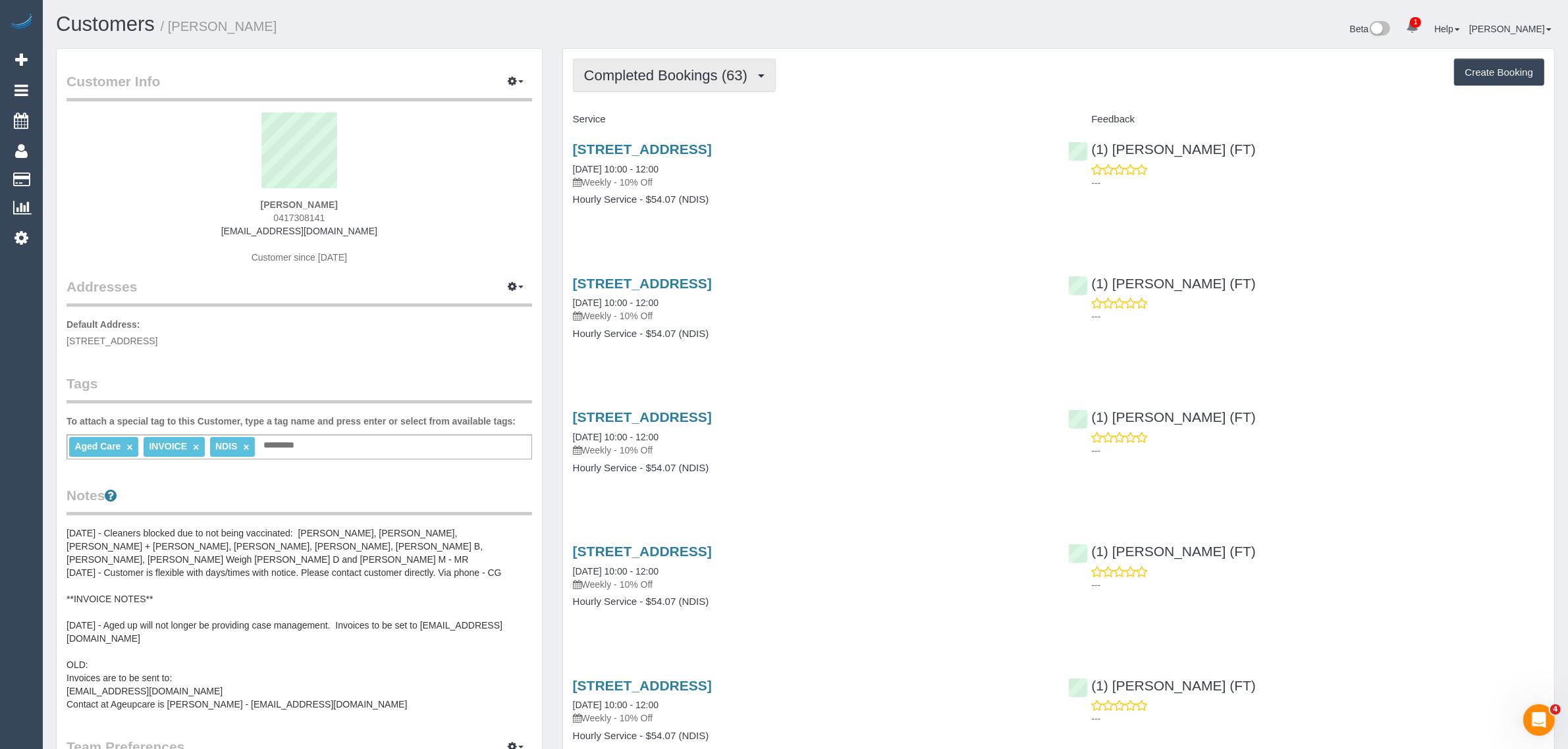
click at [702, 76] on span "Completed Bookings (63)" at bounding box center [669, 75] width 170 height 16
click at [678, 117] on link "Upcoming Bookings (0)" at bounding box center [644, 123] width 142 height 17
